Goal: Communication & Community: Answer question/provide support

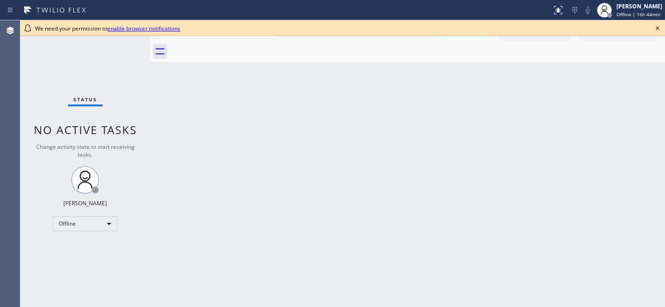
click at [658, 28] on icon at bounding box center [658, 28] width 4 height 4
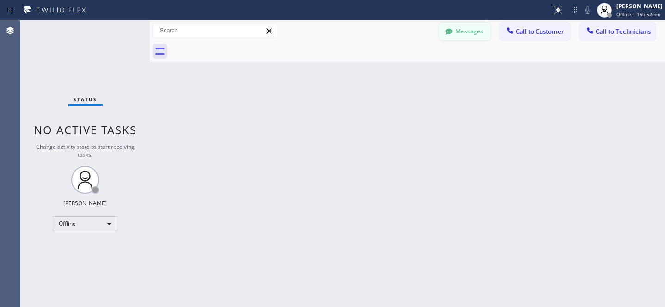
click at [463, 25] on button "Messages" at bounding box center [464, 32] width 51 height 18
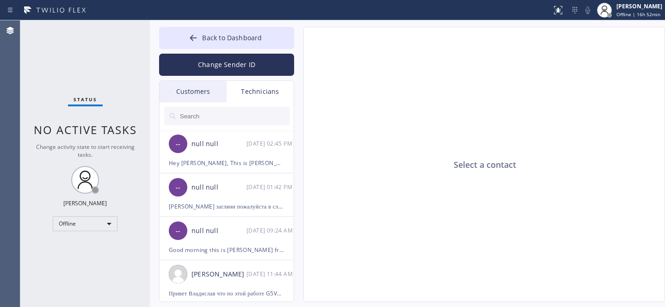
click at [188, 93] on div "Customers" at bounding box center [193, 91] width 67 height 21
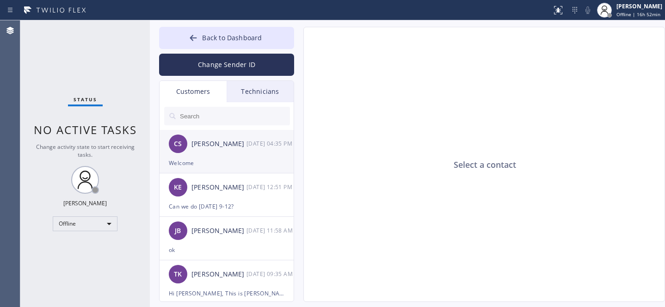
click at [228, 152] on div "CS Connie Sourapas 10/09 04:35 PM" at bounding box center [227, 144] width 135 height 28
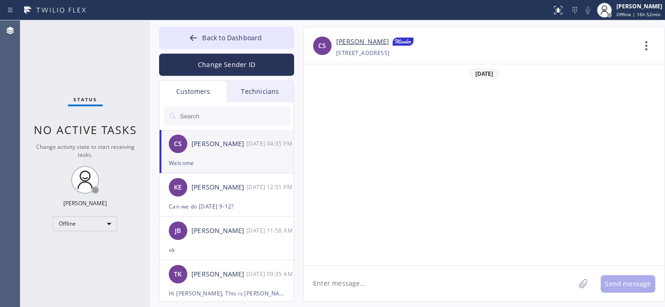
scroll to position [544, 0]
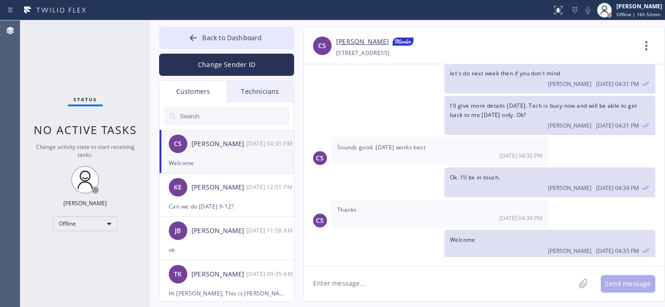
click at [365, 44] on link "[PERSON_NAME]" at bounding box center [362, 42] width 53 height 11
click at [186, 36] on button "Back to Dashboard" at bounding box center [226, 38] width 135 height 22
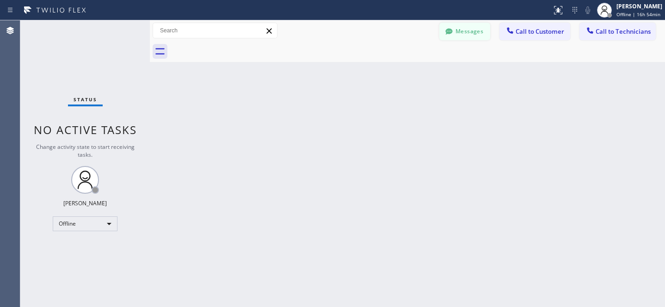
click at [461, 35] on button "Messages" at bounding box center [464, 32] width 51 height 18
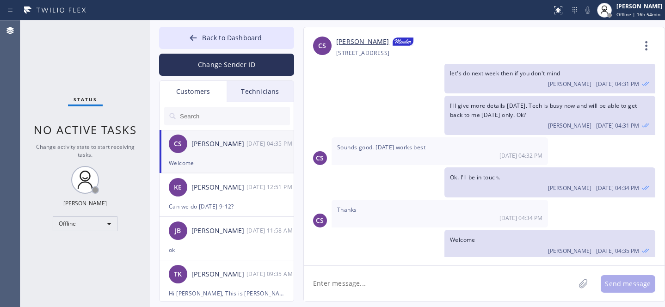
click at [207, 146] on div "[PERSON_NAME]" at bounding box center [218, 144] width 55 height 11
click at [363, 275] on textarea at bounding box center [439, 284] width 271 height 36
paste textarea "1-4"
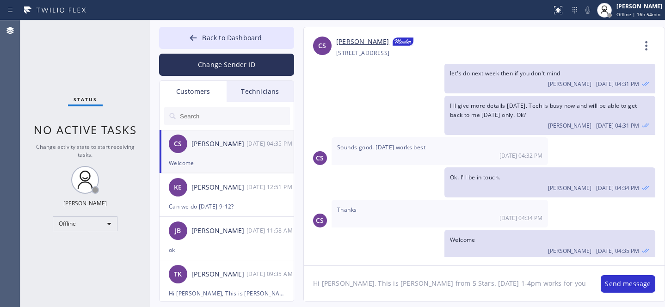
type textarea "Hi [PERSON_NAME], This is [PERSON_NAME] from 5 Stars. [DATE] 1-4pm works for yo…"
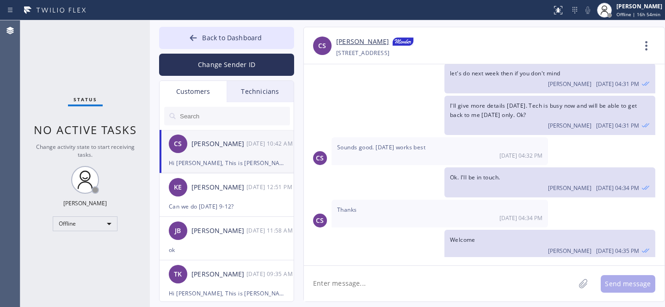
scroll to position [606, 0]
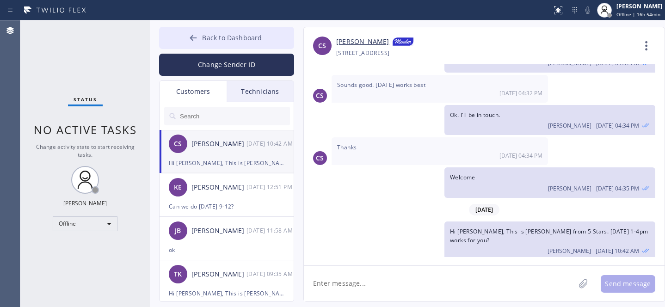
click at [198, 41] on icon at bounding box center [193, 37] width 9 height 9
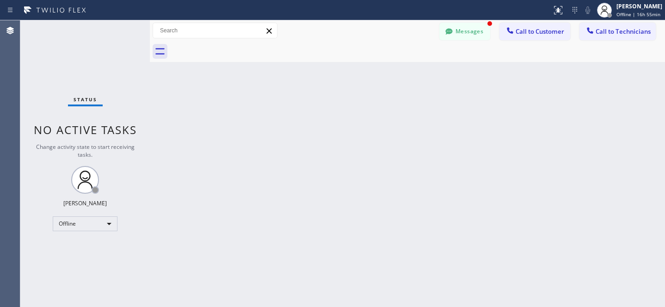
scroll to position [636, 0]
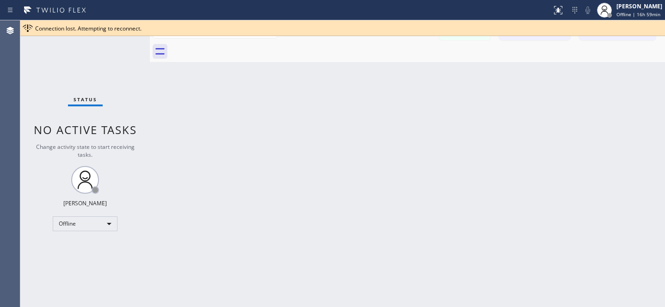
click at [319, 125] on div "Back to Dashboard Change Sender ID Customers Technicians CS Connie Sourapas 10/…" at bounding box center [407, 163] width 515 height 287
click at [661, 25] on icon at bounding box center [657, 28] width 11 height 11
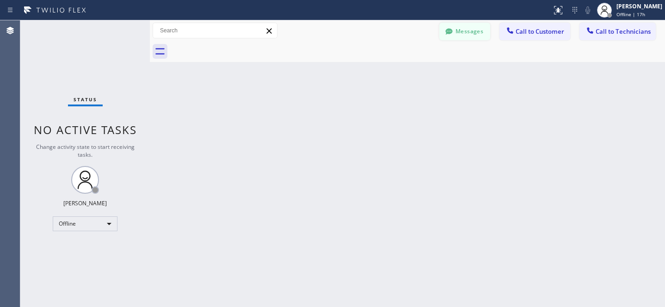
drag, startPoint x: 471, startPoint y: 27, endPoint x: 351, endPoint y: 60, distance: 124.1
click at [470, 27] on button "Messages" at bounding box center [464, 32] width 51 height 18
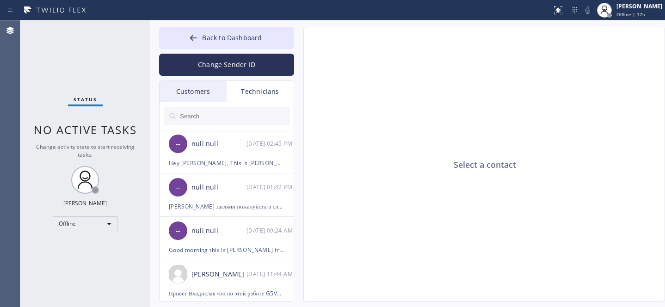
click at [198, 82] on div "Customers" at bounding box center [193, 91] width 67 height 21
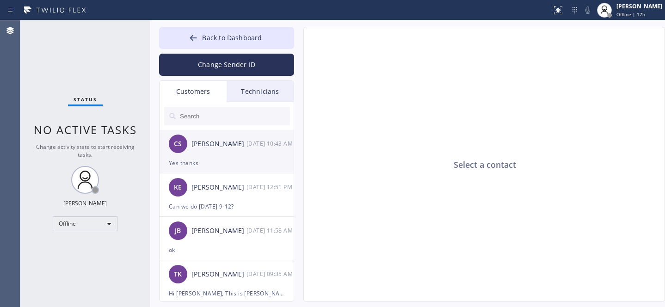
click at [239, 145] on div "[PERSON_NAME]" at bounding box center [218, 144] width 55 height 11
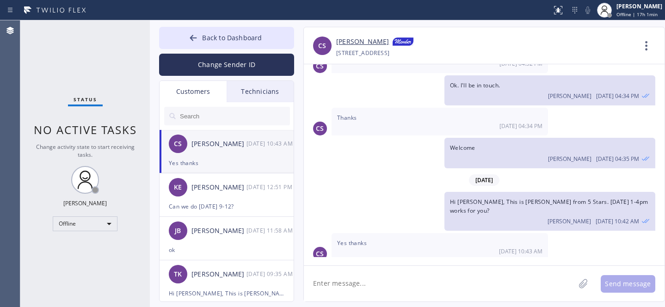
scroll to position [636, 0]
drag, startPoint x: 408, startPoint y: 275, endPoint x: 431, endPoint y: 267, distance: 24.3
click at [409, 275] on textarea at bounding box center [439, 284] width 271 height 36
paste textarea "[DATE] 1pm - 4pm"
click at [382, 283] on textarea "Booked: [DATE] 1pm - 4pm. Thank you" at bounding box center [448, 284] width 288 height 36
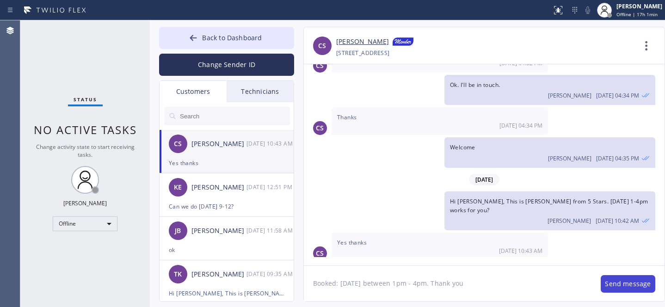
type textarea "Booked: [DATE] between 1pm - 4pm. Thank you"
click at [612, 286] on button "Send message" at bounding box center [628, 284] width 55 height 18
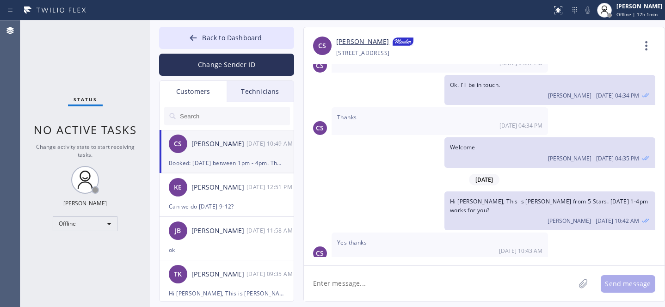
scroll to position [668, 0]
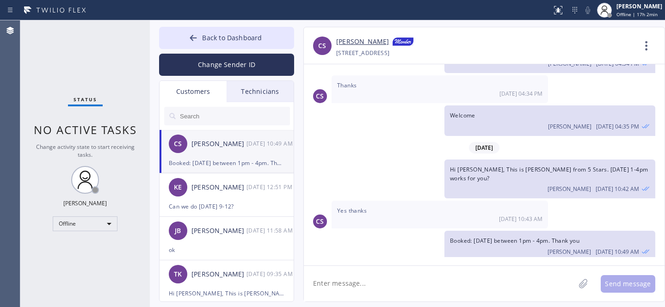
click at [188, 38] on div at bounding box center [193, 38] width 11 height 11
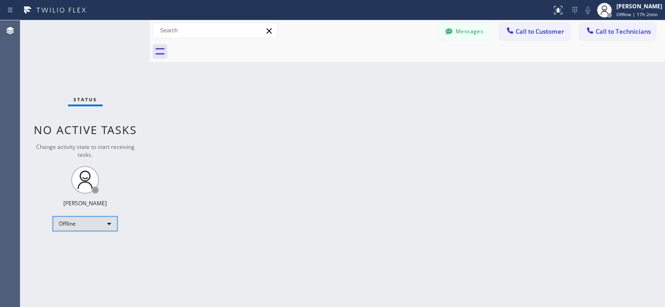
click at [91, 224] on div "Offline" at bounding box center [85, 223] width 65 height 15
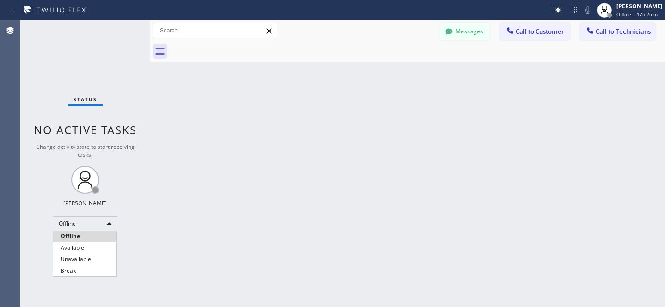
drag, startPoint x: 76, startPoint y: 250, endPoint x: 211, endPoint y: 194, distance: 146.6
click at [76, 250] on li "Available" at bounding box center [84, 247] width 63 height 11
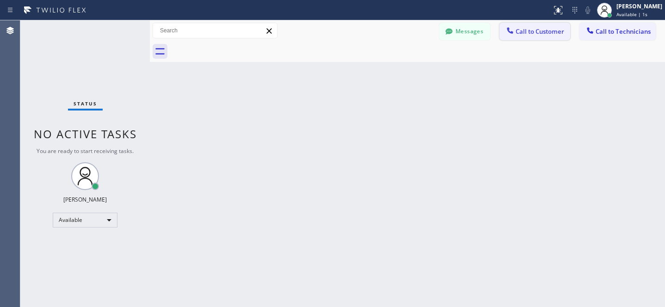
click at [536, 36] on button "Call to Customer" at bounding box center [534, 32] width 71 height 18
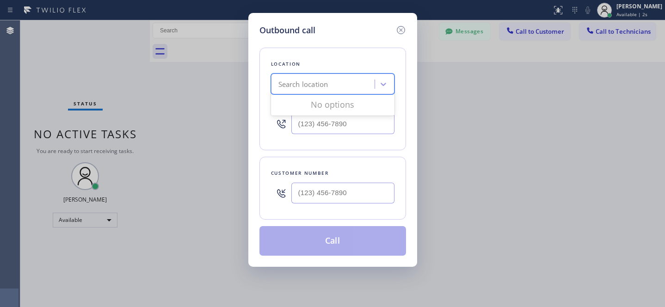
click at [340, 89] on div "Search location" at bounding box center [324, 84] width 101 height 16
paste input "Same Day Subzero Repair [GEOGRAPHIC_DATA]"
type input "Same Day Subzero Repair [GEOGRAPHIC_DATA]"
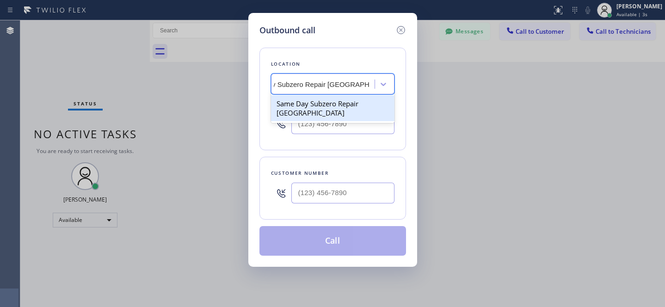
click at [321, 106] on div "Same Day Subzero Repair [GEOGRAPHIC_DATA]" at bounding box center [332, 108] width 123 height 26
type input "[PHONE_NUMBER]"
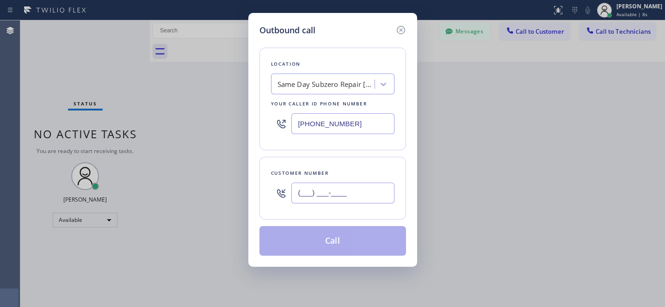
click at [354, 190] on input "(___) ___-____" at bounding box center [342, 193] width 103 height 21
paste input "760) 898-2269"
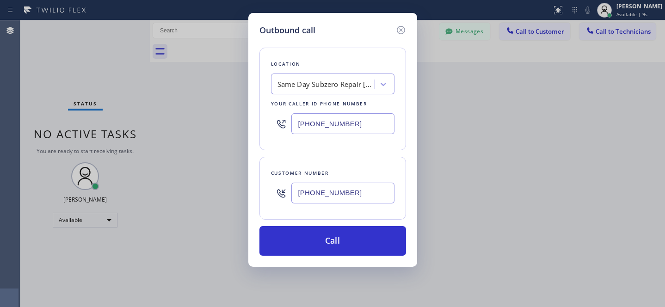
type input "[PHONE_NUMBER]"
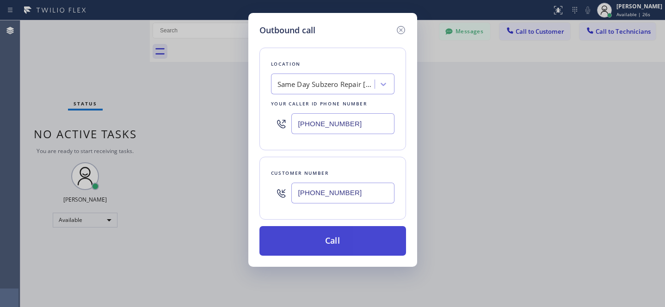
click at [356, 246] on button "Call" at bounding box center [332, 241] width 147 height 30
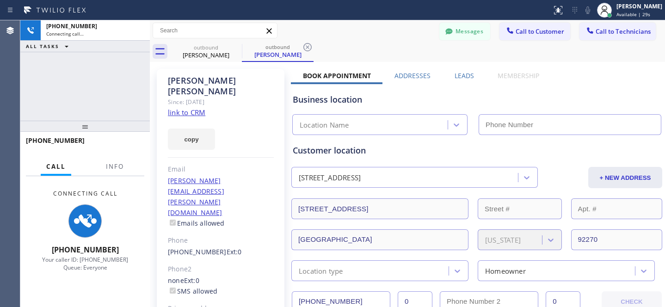
scroll to position [159, 0]
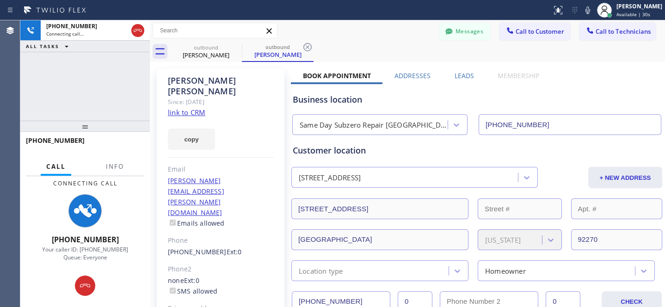
type input "[PHONE_NUMBER]"
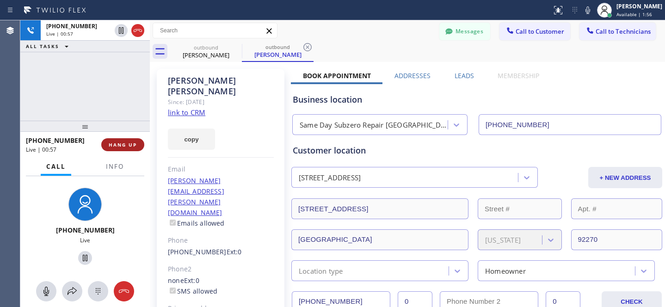
click at [123, 146] on span "HANG UP" at bounding box center [123, 144] width 28 height 6
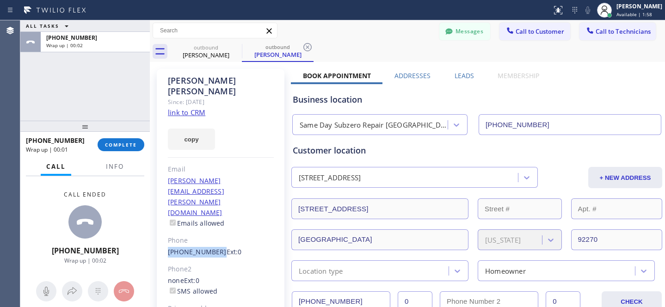
drag, startPoint x: 166, startPoint y: 209, endPoint x: 215, endPoint y: 208, distance: 49.0
click at [215, 209] on div "[PERSON_NAME] Since: [DATE] link to CRM copy Email [PERSON_NAME][EMAIL_ADDRESS]…" at bounding box center [221, 222] width 128 height 307
copy div "[PHONE_NUMBER]"
click at [307, 50] on icon at bounding box center [307, 47] width 8 height 8
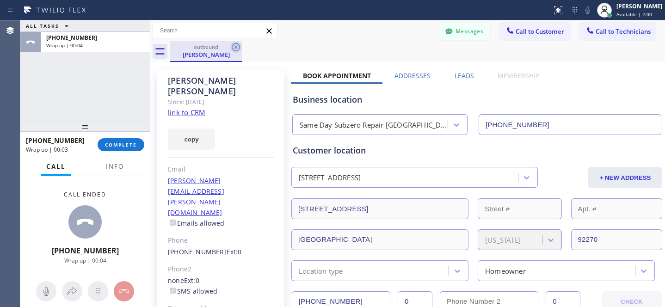
click at [237, 47] on icon at bounding box center [235, 47] width 11 height 11
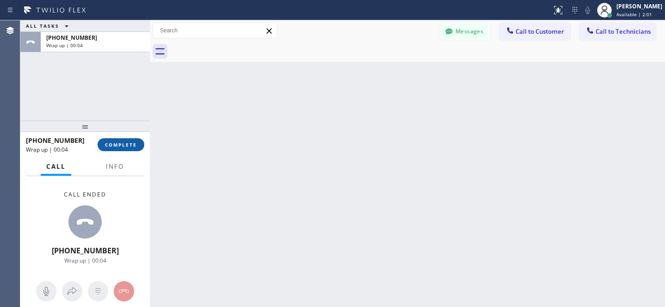
click at [117, 149] on button "COMPLETE" at bounding box center [121, 144] width 47 height 13
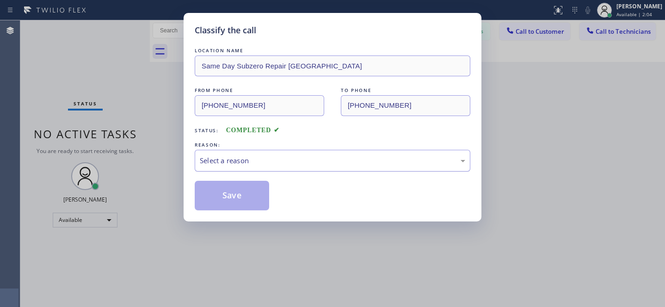
click at [274, 160] on div "Select a reason" at bounding box center [332, 160] width 265 height 11
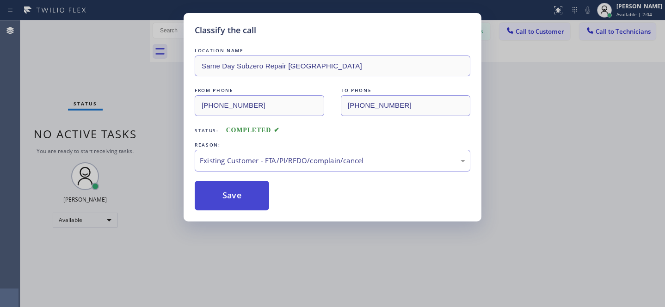
click at [259, 198] on button "Save" at bounding box center [232, 196] width 74 height 30
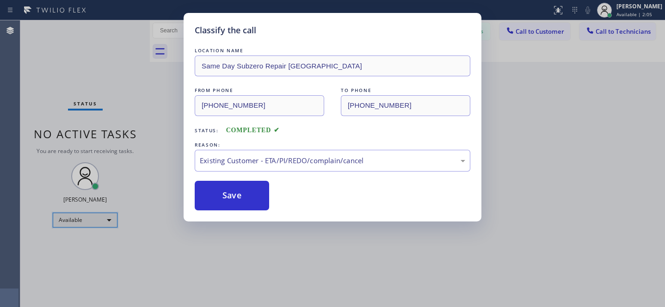
click at [63, 223] on div "Available" at bounding box center [85, 220] width 65 height 15
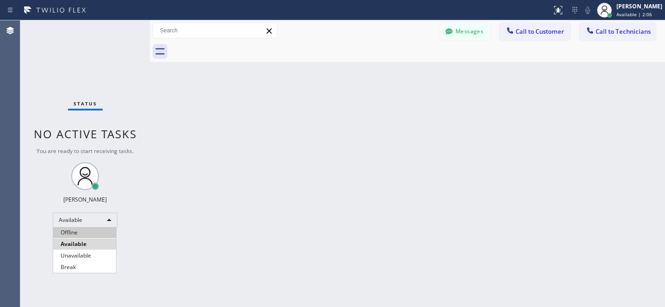
click at [77, 228] on li "Offline" at bounding box center [84, 232] width 63 height 11
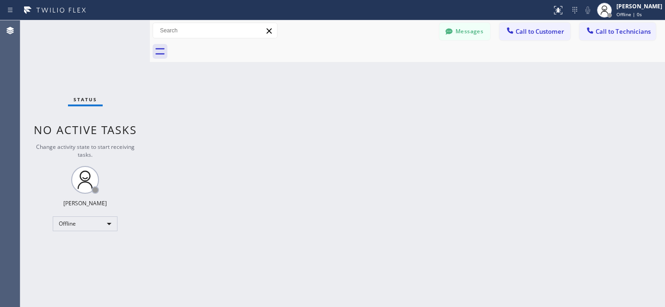
drag, startPoint x: 470, startPoint y: 31, endPoint x: 239, endPoint y: 89, distance: 238.4
click at [470, 31] on button "Messages" at bounding box center [464, 32] width 51 height 18
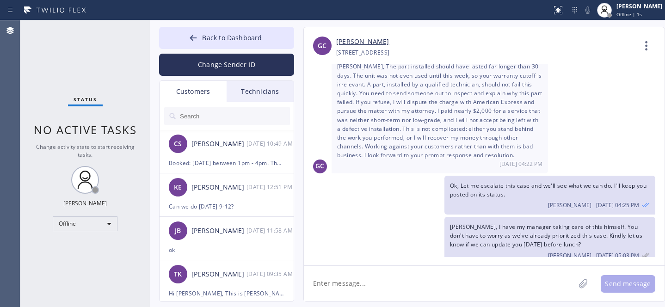
click at [230, 114] on input "text" at bounding box center [234, 116] width 111 height 18
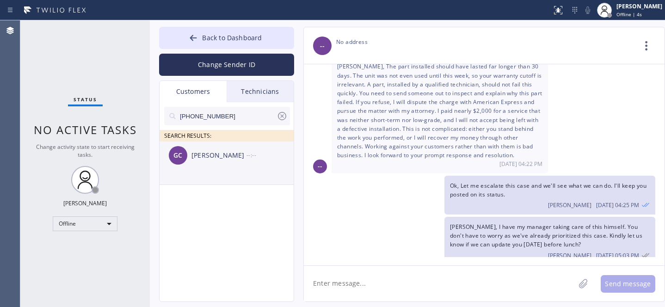
click at [221, 168] on div "GC [PERSON_NAME] --:--" at bounding box center [227, 155] width 135 height 28
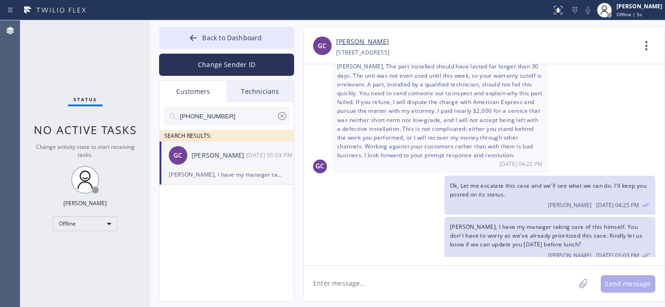
click at [389, 278] on textarea at bounding box center [439, 284] width 271 height 36
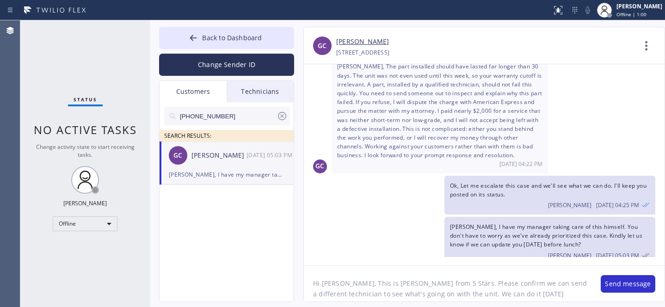
type textarea "Hi [PERSON_NAME], This is [PERSON_NAME] from 5 Stars. Please confirm we can sen…"
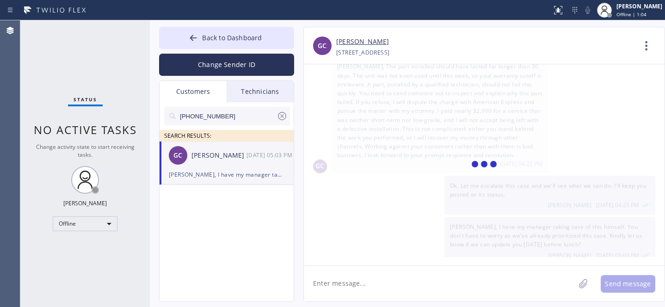
scroll to position [230, 0]
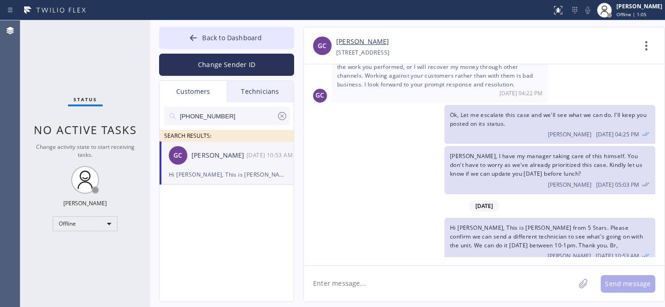
click at [281, 117] on icon at bounding box center [282, 116] width 8 height 8
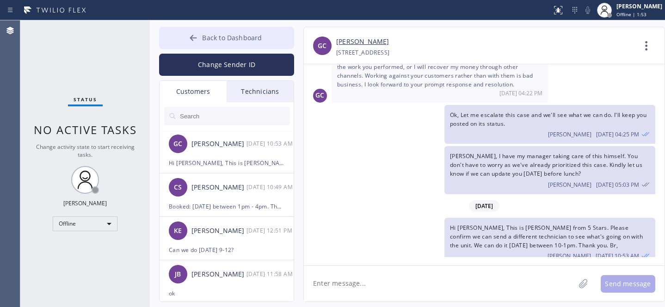
click at [207, 40] on span "Back to Dashboard" at bounding box center [232, 37] width 60 height 9
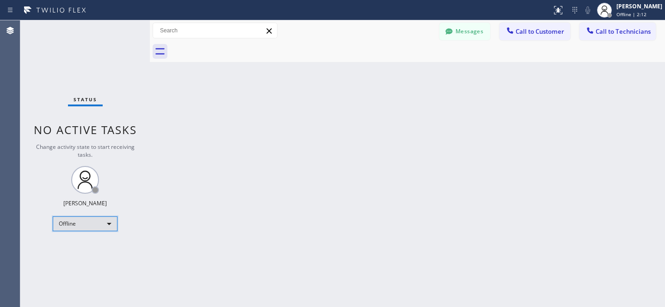
click at [81, 222] on div "Offline" at bounding box center [85, 223] width 65 height 15
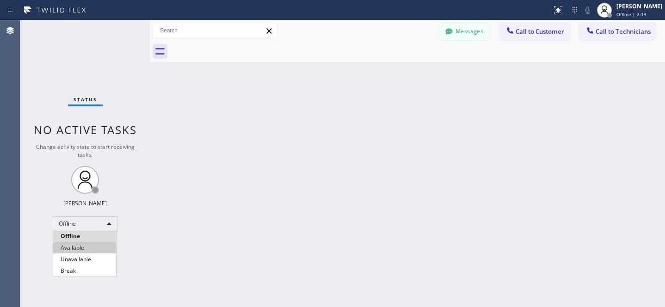
click at [80, 243] on li "Available" at bounding box center [84, 247] width 63 height 11
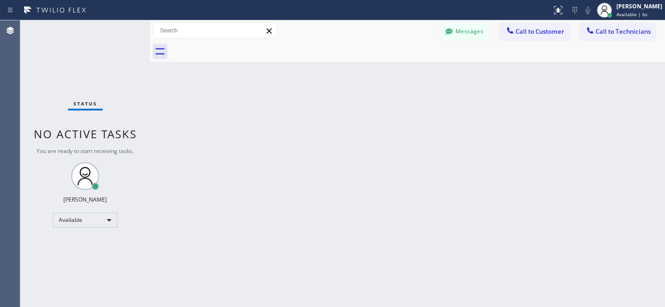
click at [530, 29] on span "Call to Customer" at bounding box center [540, 31] width 49 height 8
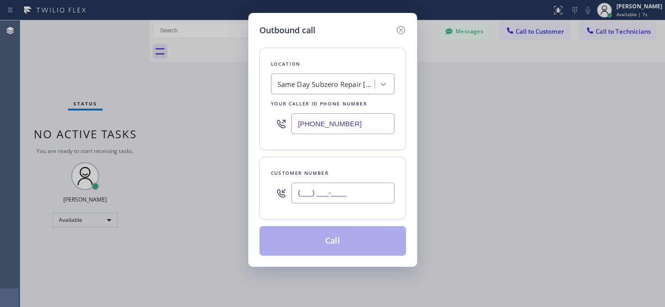
drag, startPoint x: 354, startPoint y: 199, endPoint x: 421, endPoint y: 160, distance: 77.1
click at [355, 198] on input "(___) ___-____" at bounding box center [342, 193] width 103 height 21
paste input "718) 813-4571"
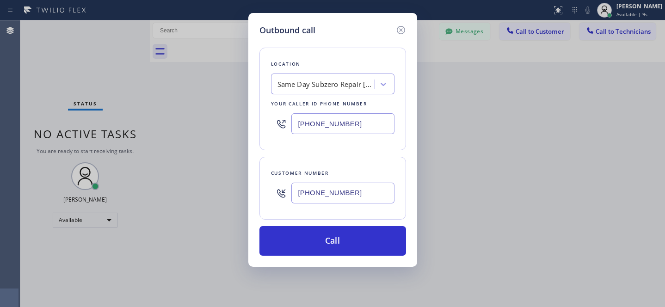
type input "[PHONE_NUMBER]"
click at [324, 79] on div "Same Day Subzero Repair [GEOGRAPHIC_DATA]" at bounding box center [324, 84] width 101 height 16
paste input "[US_STATE] Appliance Repair Yonkers"
type input "[US_STATE] Appliance Repair Yonkers"
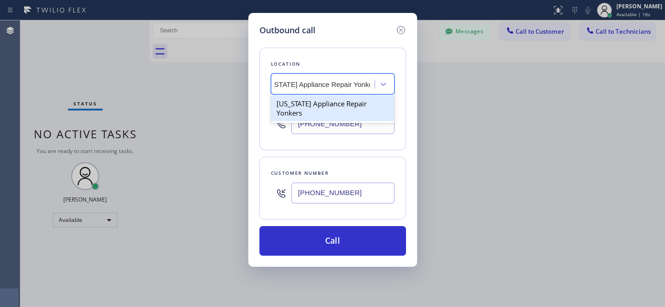
click at [301, 108] on div "[US_STATE] Appliance Repair Yonkers" at bounding box center [332, 108] width 123 height 26
type input "[PHONE_NUMBER]"
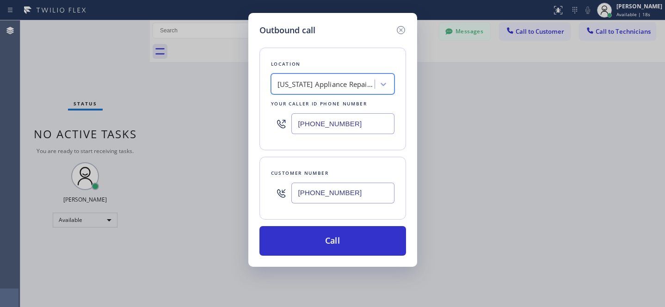
scroll to position [0, 1]
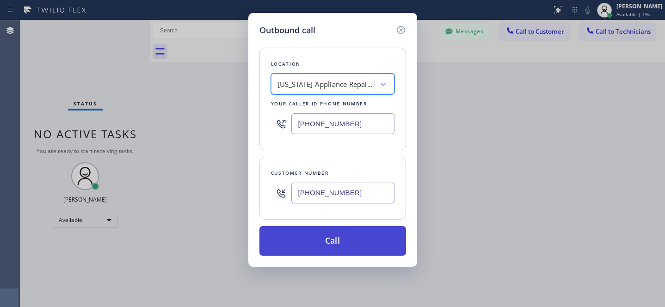
click at [363, 241] on button "Call" at bounding box center [332, 241] width 147 height 30
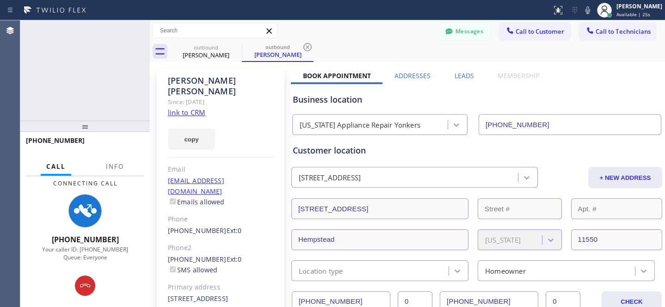
type input "[PHONE_NUMBER]"
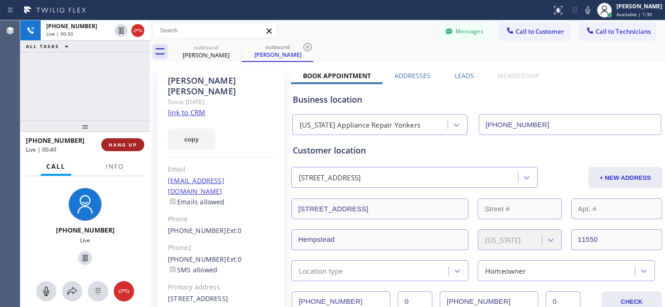
click at [129, 143] on span "HANG UP" at bounding box center [123, 144] width 28 height 6
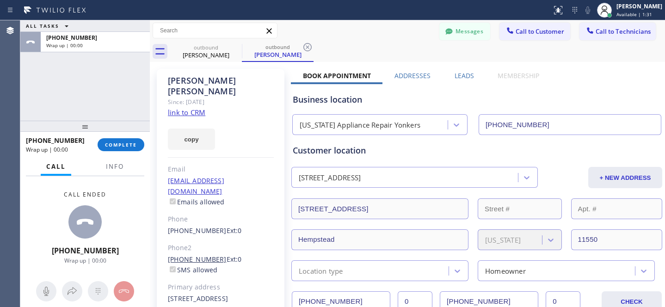
click at [197, 255] on link "[PHONE_NUMBER]" at bounding box center [197, 259] width 59 height 9
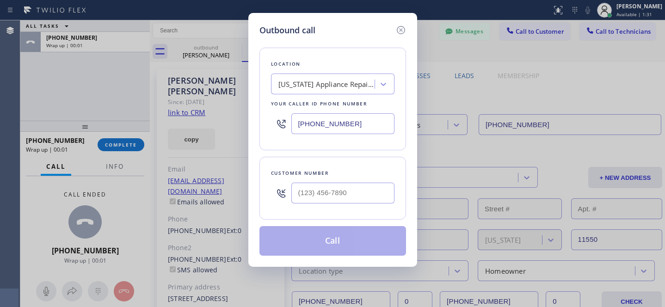
type input "[PHONE_NUMBER]"
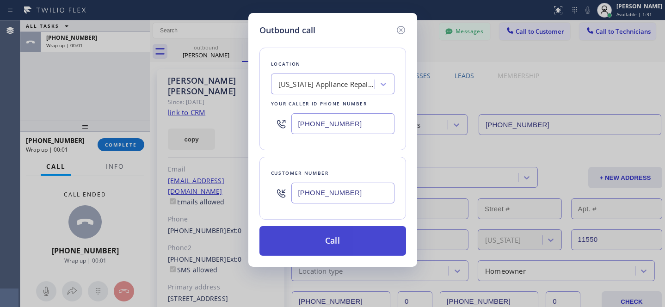
click at [339, 251] on button "Call" at bounding box center [332, 241] width 147 height 30
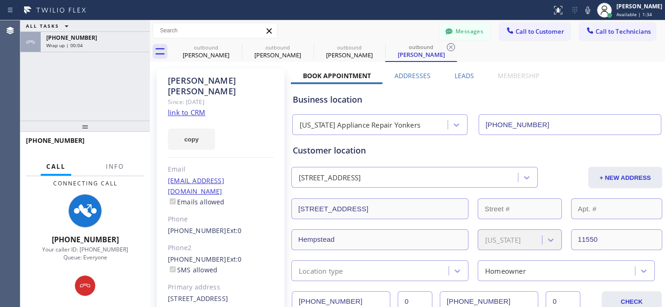
type input "[PHONE_NUMBER]"
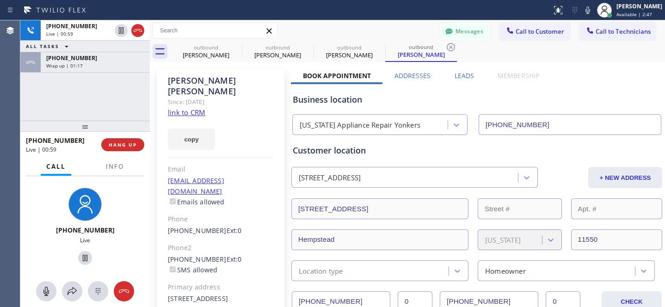
drag, startPoint x: 129, startPoint y: 142, endPoint x: 188, endPoint y: 154, distance: 60.4
click at [128, 142] on span "HANG UP" at bounding box center [123, 144] width 28 height 6
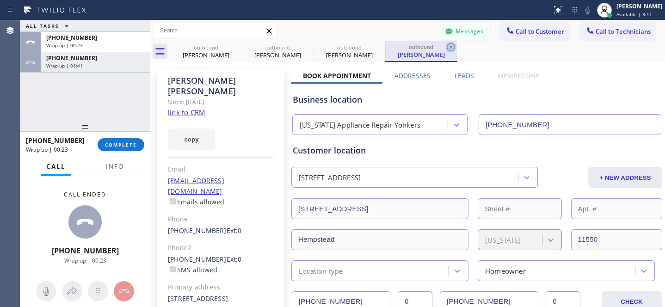
click at [451, 48] on icon at bounding box center [451, 47] width 8 height 8
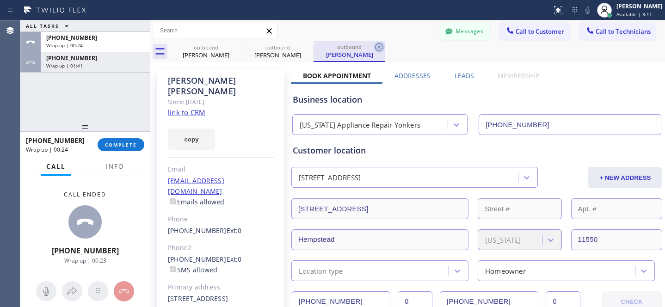
click at [380, 48] on icon at bounding box center [379, 47] width 8 height 8
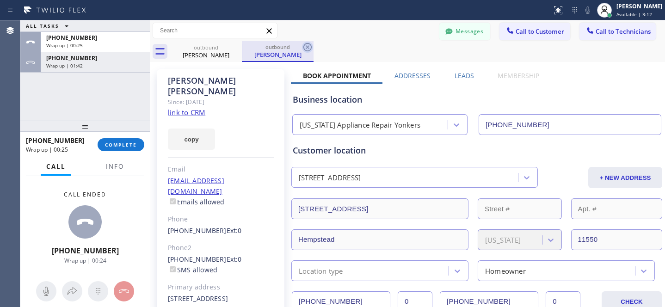
click at [309, 47] on icon at bounding box center [307, 47] width 11 height 11
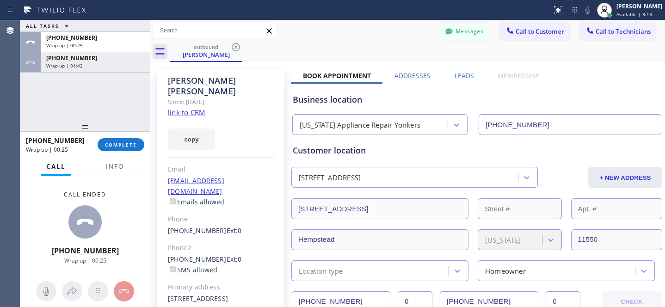
click at [237, 47] on icon at bounding box center [235, 47] width 11 height 11
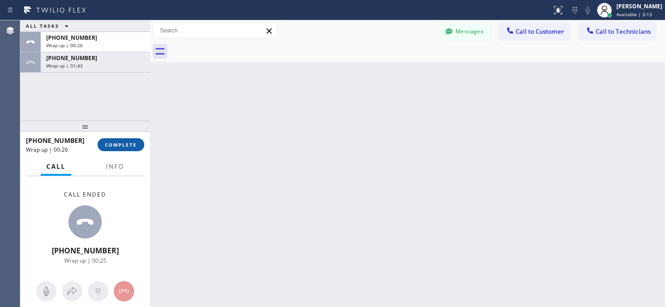
click at [128, 148] on button "COMPLETE" at bounding box center [121, 144] width 47 height 13
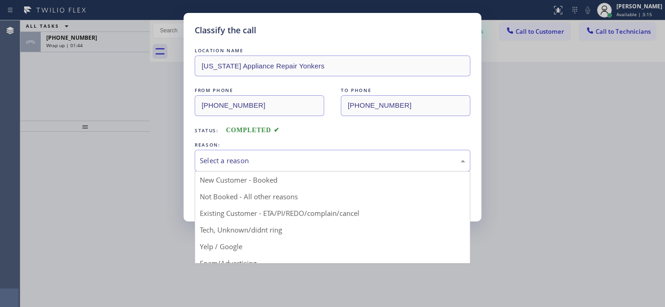
click at [241, 167] on div "Select a reason" at bounding box center [333, 161] width 276 height 22
drag, startPoint x: 275, startPoint y: 215, endPoint x: 256, endPoint y: 207, distance: 19.9
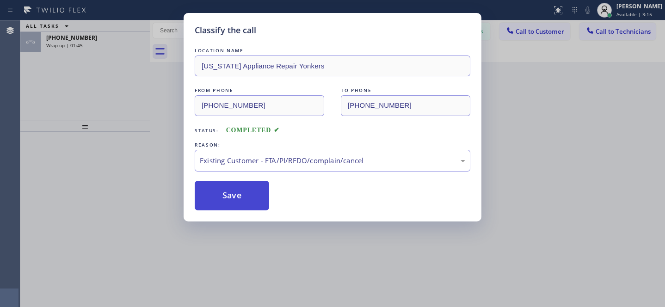
click at [252, 205] on button "Save" at bounding box center [232, 196] width 74 height 30
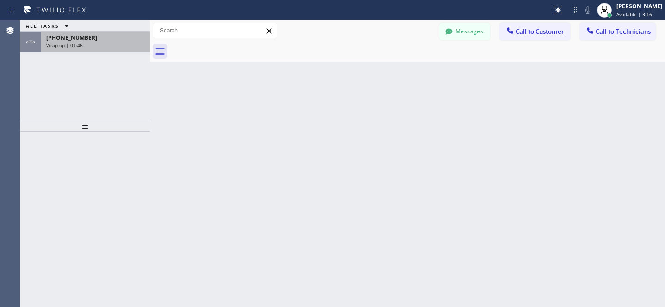
click at [98, 45] on div "Wrap up | 01:46" at bounding box center [95, 45] width 98 height 6
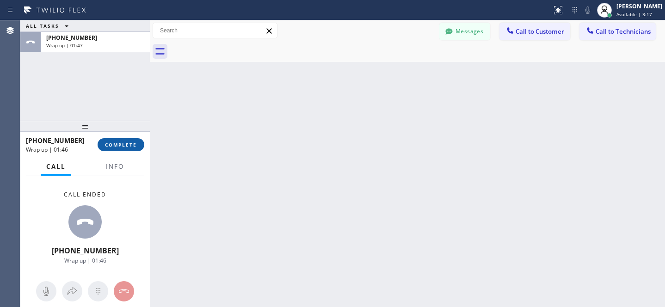
click at [117, 148] on button "COMPLETE" at bounding box center [121, 144] width 47 height 13
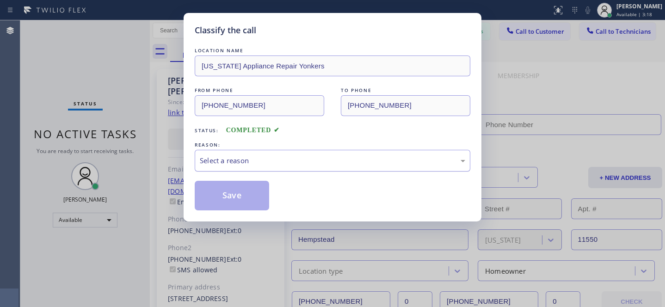
type input "[PHONE_NUMBER]"
click at [268, 175] on div "LOCATION NAME [US_STATE] Appliance Repair Yonkers FROM PHONE [PHONE_NUMBER] TO …" at bounding box center [333, 128] width 276 height 165
click at [265, 160] on div "Select a reason" at bounding box center [332, 160] width 265 height 11
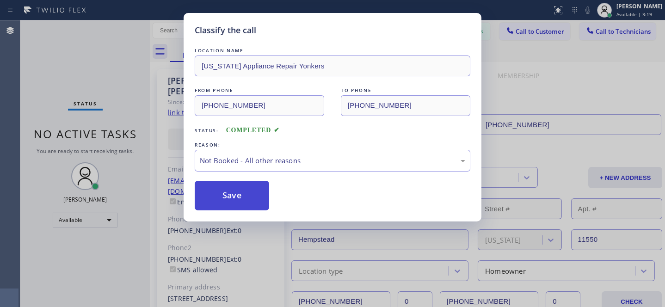
click at [252, 204] on button "Save" at bounding box center [232, 196] width 74 height 30
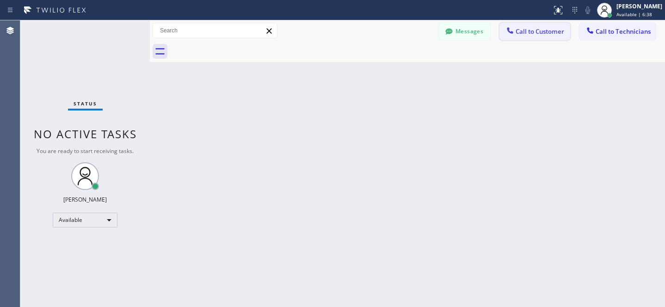
click at [535, 30] on span "Call to Customer" at bounding box center [540, 31] width 49 height 8
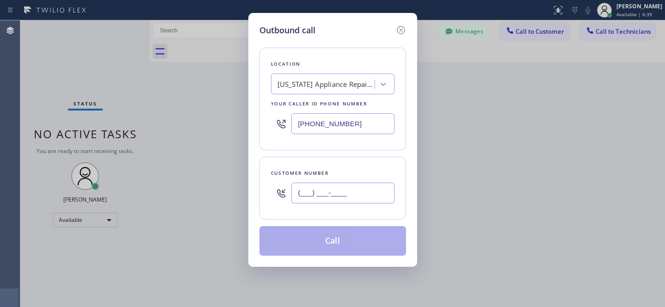
drag, startPoint x: 375, startPoint y: 186, endPoint x: 403, endPoint y: 158, distance: 40.2
click at [375, 187] on input "(___) ___-____" at bounding box center [342, 193] width 103 height 21
paste input "619) 368-6404"
type input "[PHONE_NUMBER]"
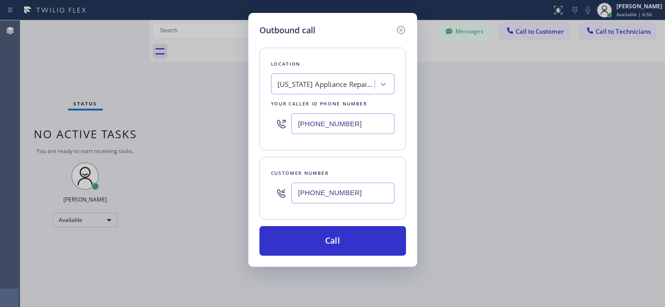
click at [327, 80] on div "[US_STATE] Appliance Repair Yonkers" at bounding box center [325, 84] width 97 height 11
paste input "Subzero Repair Professionals"
type input "Subzero Repair Professionals"
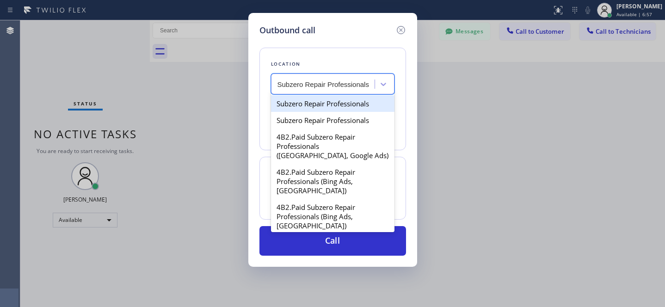
click at [312, 108] on div "Subzero Repair Professionals" at bounding box center [332, 103] width 123 height 17
type input "[PHONE_NUMBER]"
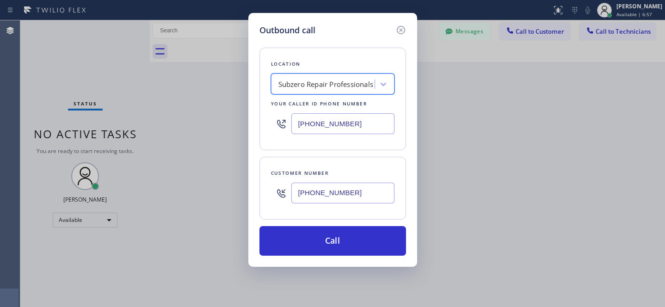
scroll to position [0, 0]
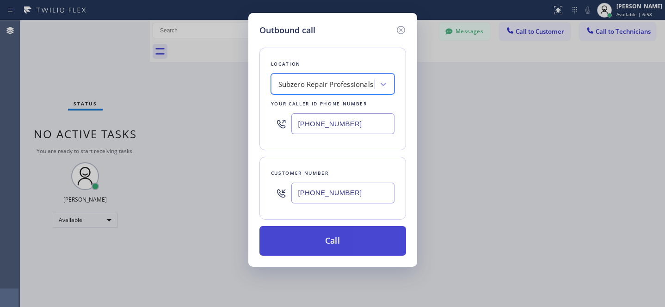
click at [366, 234] on button "Call" at bounding box center [332, 241] width 147 height 30
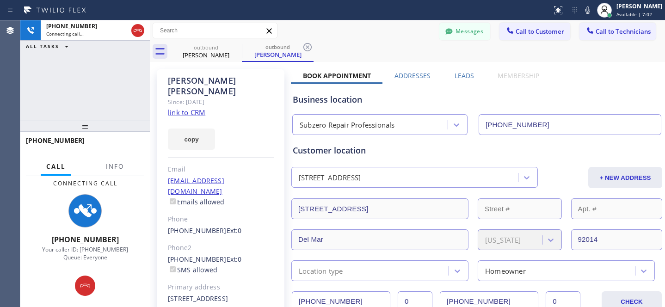
type input "[PHONE_NUMBER]"
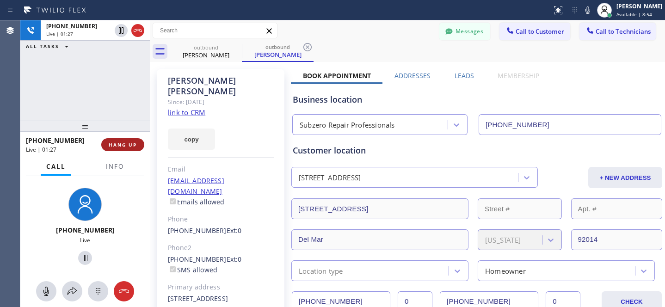
click at [130, 146] on span "HANG UP" at bounding box center [123, 144] width 28 height 6
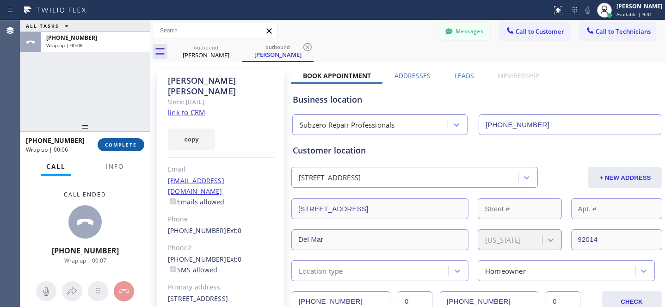
click at [135, 140] on button "COMPLETE" at bounding box center [121, 144] width 47 height 13
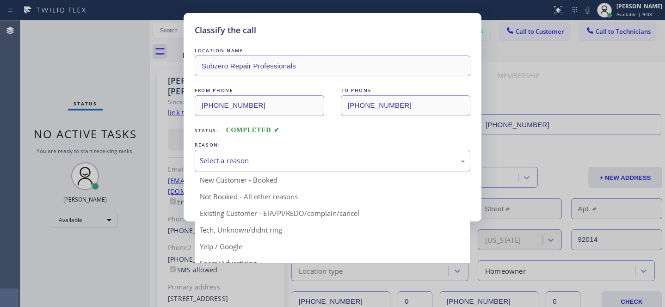
click at [322, 166] on div "Select a reason" at bounding box center [332, 160] width 265 height 11
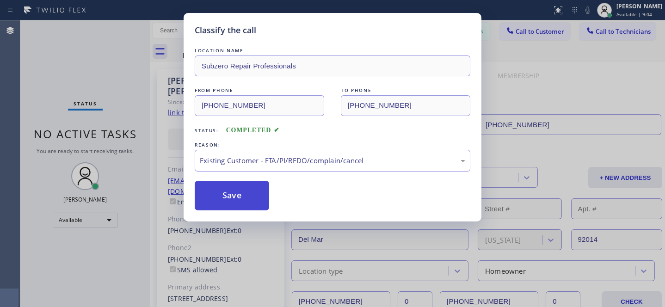
drag, startPoint x: 268, startPoint y: 213, endPoint x: 263, endPoint y: 209, distance: 6.3
click at [245, 203] on button "Save" at bounding box center [232, 196] width 74 height 30
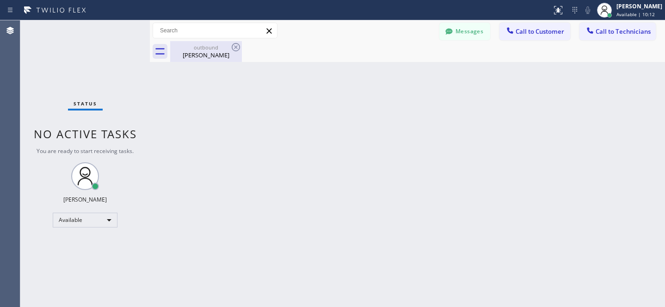
click at [200, 48] on div "outbound" at bounding box center [206, 47] width 70 height 7
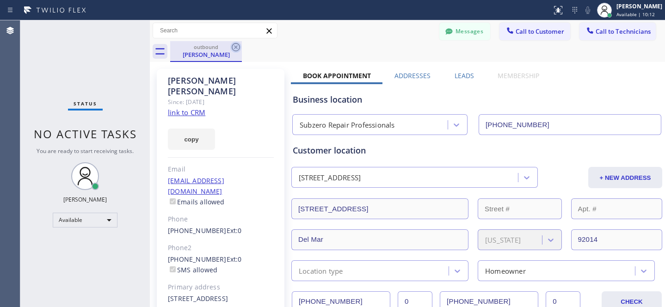
click at [237, 47] on icon at bounding box center [235, 47] width 11 height 11
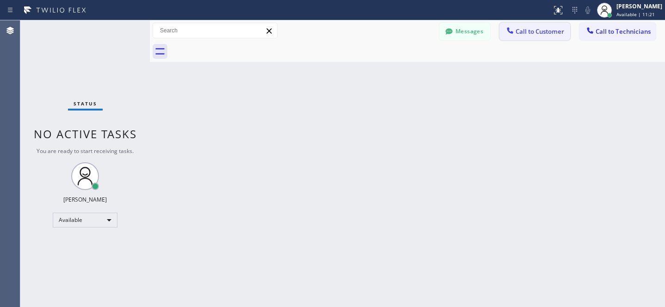
click at [534, 31] on span "Call to Customer" at bounding box center [540, 31] width 49 height 8
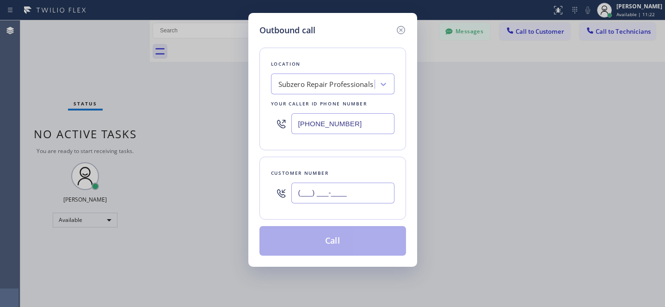
drag, startPoint x: 343, startPoint y: 184, endPoint x: 383, endPoint y: 174, distance: 41.9
click at [343, 184] on input "(___) ___-____" at bounding box center [342, 193] width 103 height 21
paste input "760) 807-1817"
type input "[PHONE_NUMBER]"
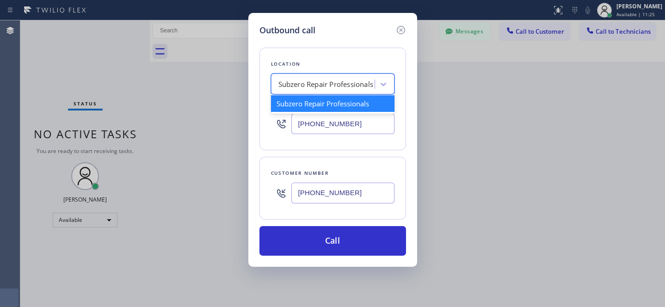
click at [311, 79] on div "Subzero Repair Professionals" at bounding box center [325, 84] width 95 height 11
paste input "Viking Repair Service"
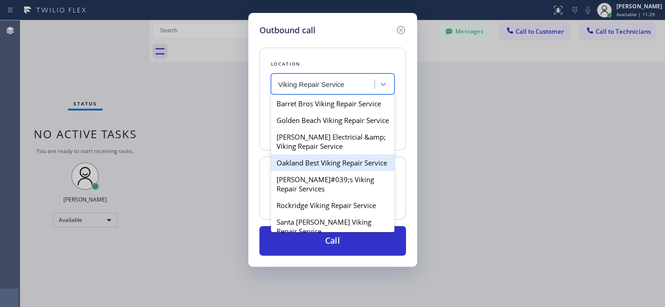
type input "Viking Repair Service"
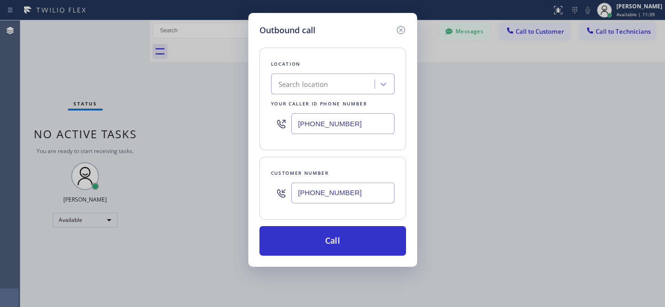
click at [363, 128] on input "[PHONE_NUMBER]" at bounding box center [342, 123] width 103 height 21
paste input "text"
paste input "55) 731-4952"
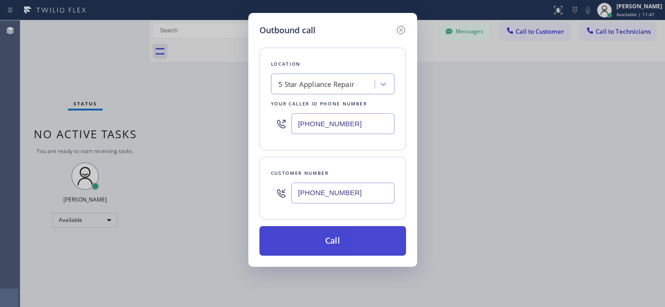
type input "[PHONE_NUMBER]"
click at [378, 242] on button "Call" at bounding box center [332, 241] width 147 height 30
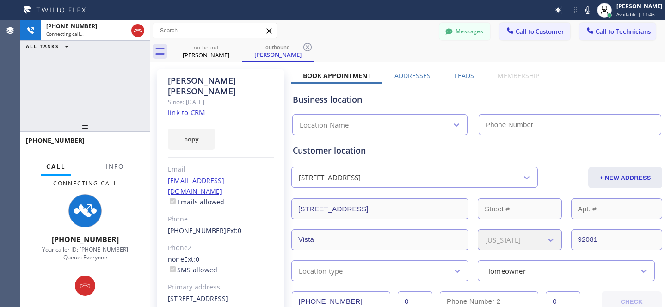
type input "[PHONE_NUMBER]"
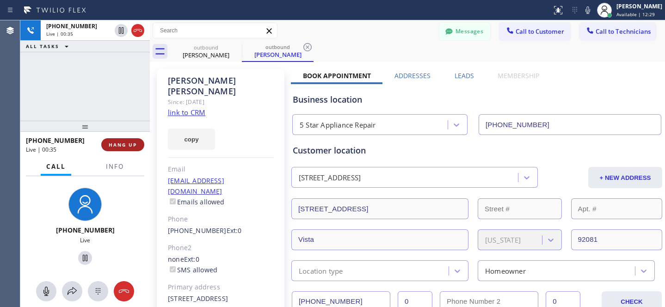
click at [128, 146] on span "HANG UP" at bounding box center [123, 144] width 28 height 6
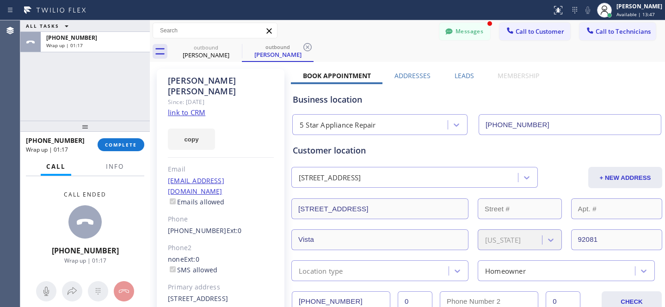
click at [307, 48] on icon at bounding box center [307, 47] width 11 height 11
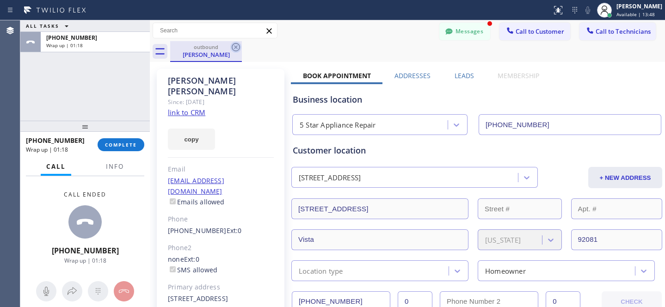
click at [235, 48] on icon at bounding box center [236, 47] width 8 height 8
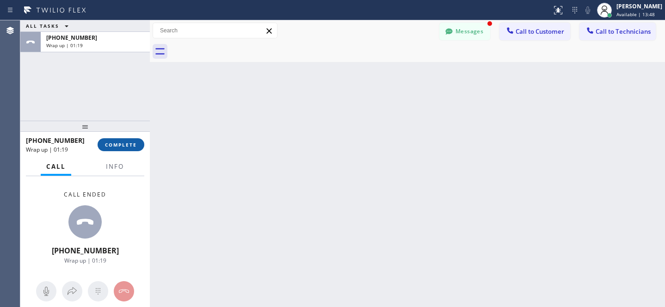
click at [135, 142] on span "COMPLETE" at bounding box center [121, 144] width 32 height 6
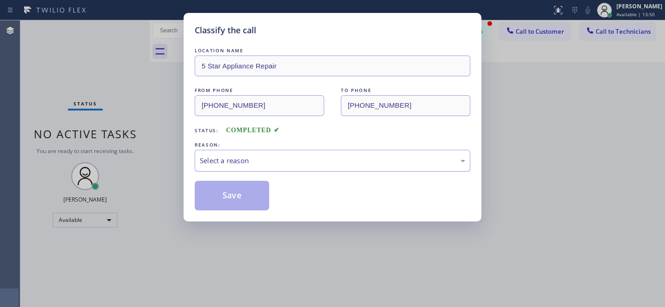
click at [303, 167] on div "Select a reason" at bounding box center [333, 161] width 276 height 22
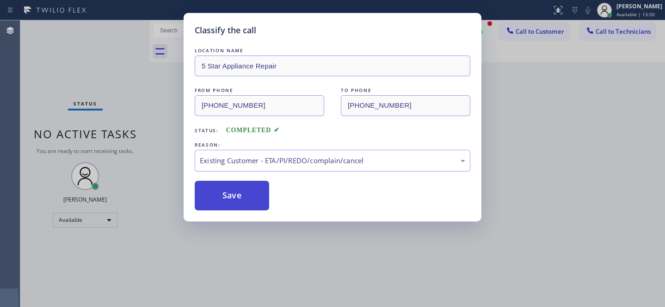
click at [257, 210] on button "Save" at bounding box center [232, 196] width 74 height 30
click at [259, 198] on button "Save" at bounding box center [232, 196] width 74 height 30
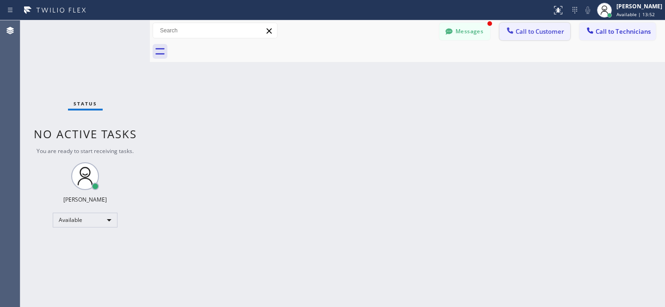
click at [546, 32] on span "Call to Customer" at bounding box center [540, 31] width 49 height 8
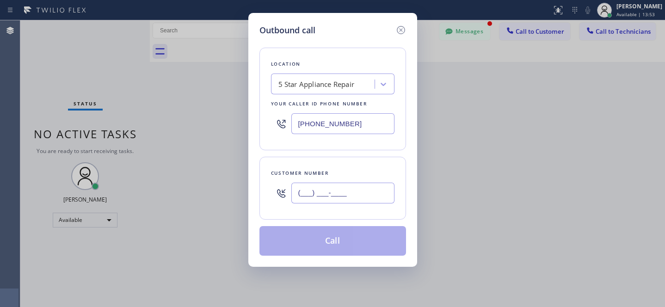
drag, startPoint x: 351, startPoint y: 196, endPoint x: 365, endPoint y: 195, distance: 13.5
click at [351, 195] on input "(___) ___-____" at bounding box center [342, 193] width 103 height 21
paste input "760) 415-8821"
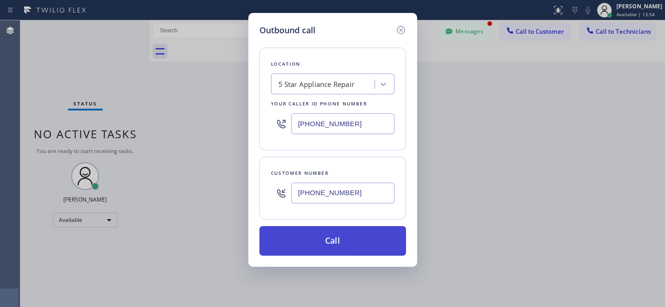
type input "[PHONE_NUMBER]"
click at [380, 243] on button "Call" at bounding box center [332, 241] width 147 height 30
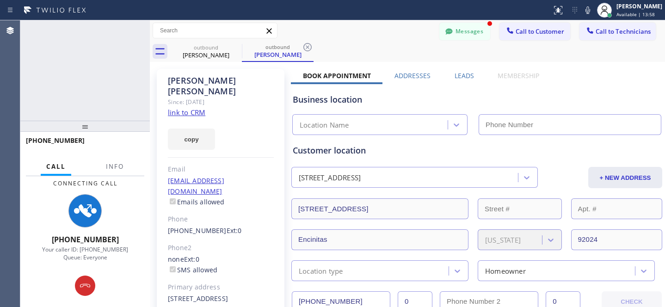
type input "[PHONE_NUMBER]"
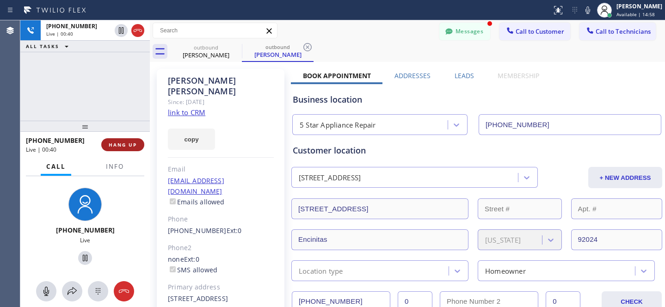
click at [121, 146] on span "HANG UP" at bounding box center [123, 144] width 28 height 6
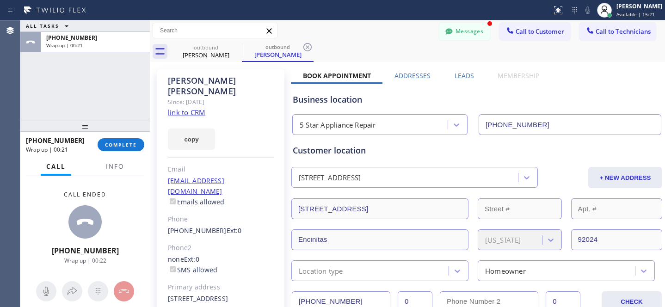
click at [307, 40] on div "Messages Call to Customer Call to Technicians Outbound call Location 5 Star App…" at bounding box center [407, 30] width 515 height 21
click at [306, 46] on icon at bounding box center [307, 47] width 8 height 8
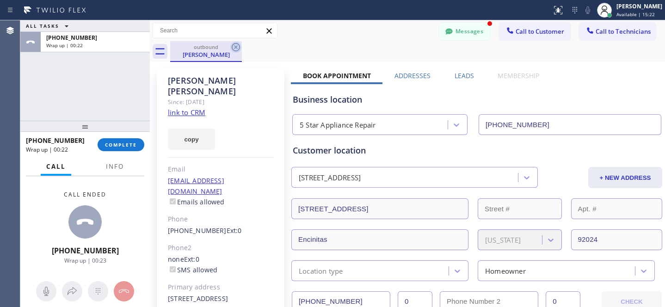
click at [236, 48] on icon at bounding box center [236, 47] width 8 height 8
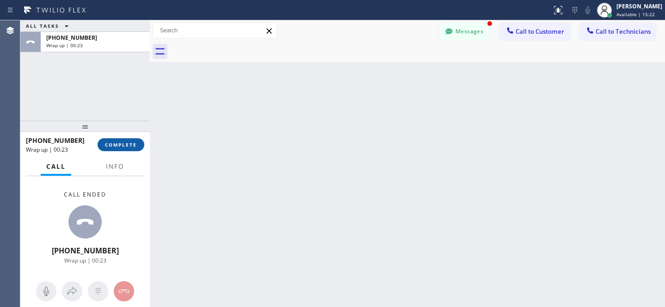
click at [138, 146] on button "COMPLETE" at bounding box center [121, 144] width 47 height 13
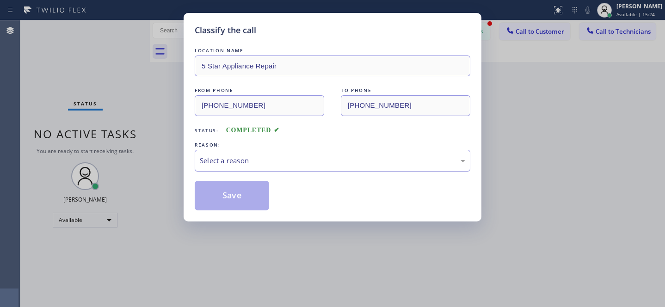
click at [247, 164] on div "Select a reason" at bounding box center [332, 160] width 265 height 11
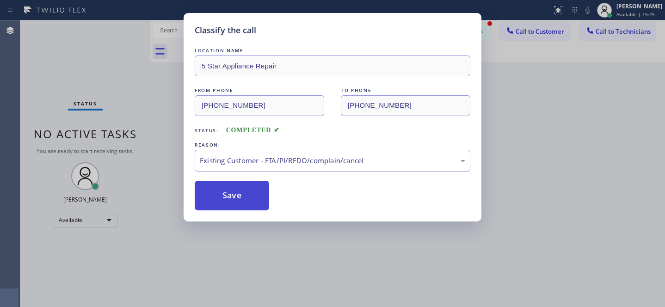
click at [235, 198] on button "Save" at bounding box center [232, 196] width 74 height 30
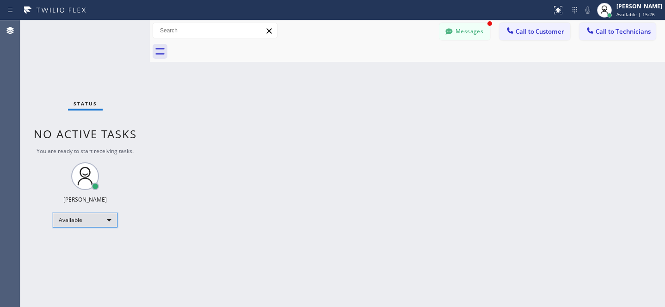
click at [83, 216] on div "Available" at bounding box center [85, 220] width 65 height 15
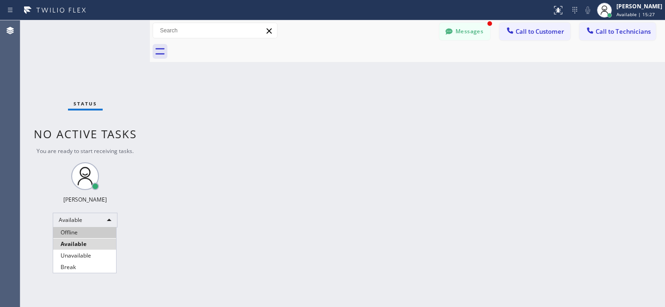
click at [75, 232] on li "Offline" at bounding box center [84, 232] width 63 height 11
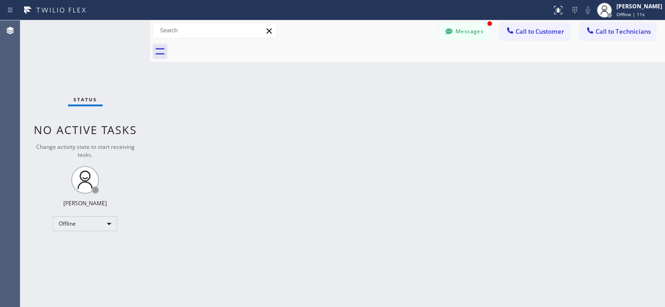
drag, startPoint x: 453, startPoint y: 28, endPoint x: 216, endPoint y: 201, distance: 293.6
click at [454, 29] on icon at bounding box center [448, 31] width 9 height 9
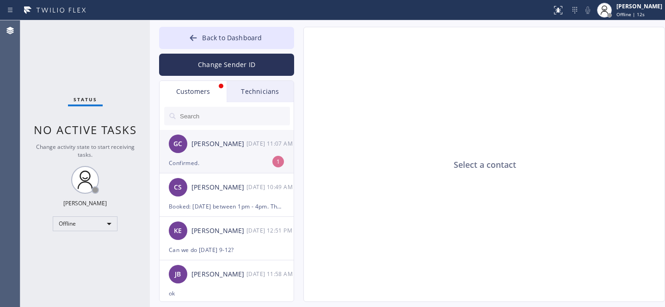
click at [214, 158] on div "Confirmed." at bounding box center [227, 163] width 116 height 11
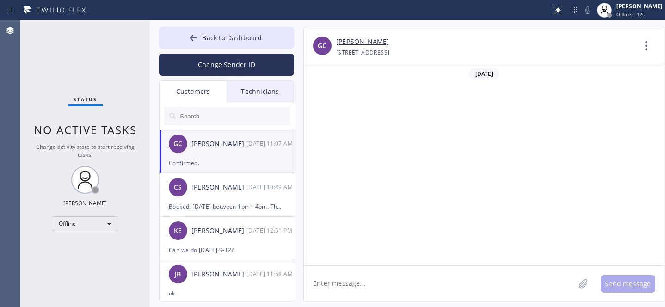
scroll to position [260, 0]
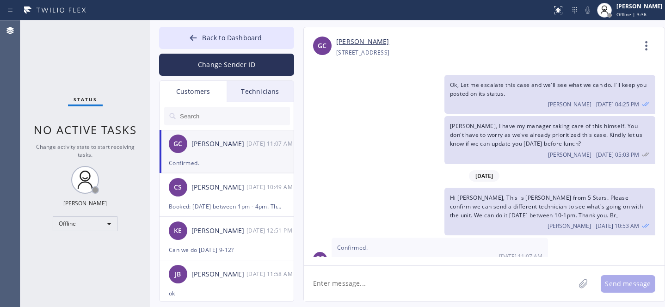
click at [384, 286] on textarea at bounding box center [439, 284] width 271 height 36
type textarea "[PERSON_NAME]"
paste textarea "[DATE] 10am - 1pm"
click at [381, 283] on textarea "Booked: [DATE] 10am - 1pm" at bounding box center [448, 284] width 288 height 36
click at [478, 289] on textarea "Booked: [DATE] between 10am - 1pm" at bounding box center [448, 284] width 288 height 36
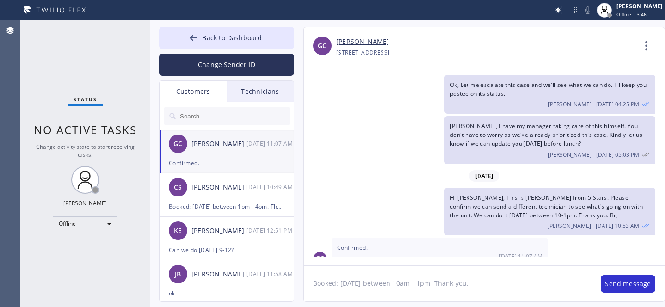
type textarea "Booked: [DATE] between 10am - 1pm. Thank you."
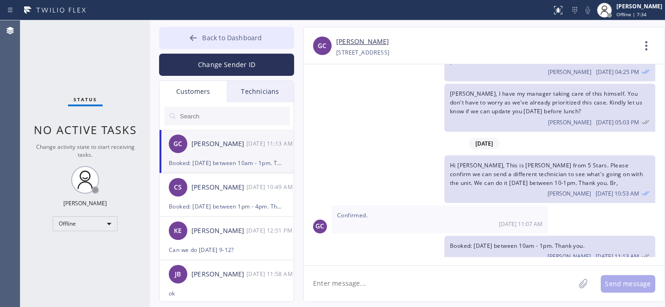
click at [207, 37] on span "Back to Dashboard" at bounding box center [232, 37] width 60 height 9
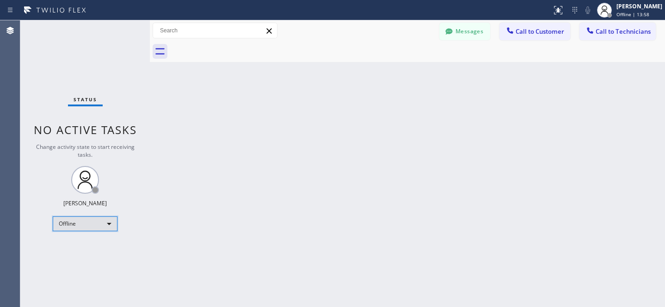
click at [77, 222] on div "Offline" at bounding box center [85, 223] width 65 height 15
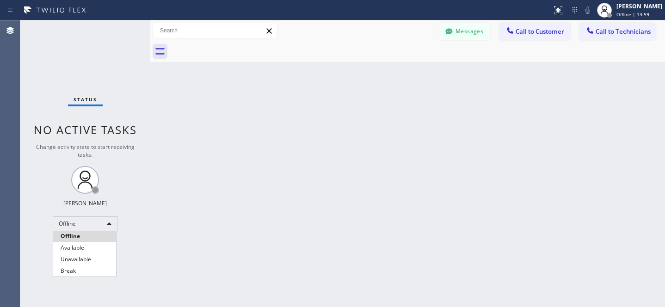
click at [86, 247] on li "Available" at bounding box center [84, 247] width 63 height 11
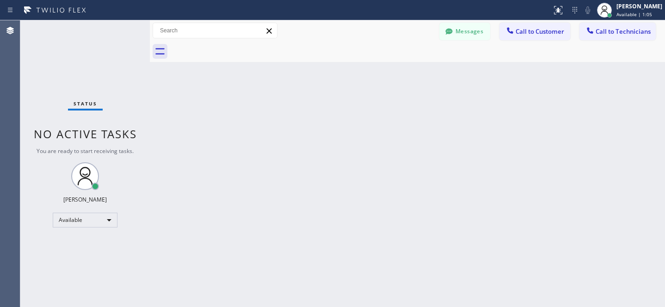
drag, startPoint x: 81, startPoint y: 229, endPoint x: 84, endPoint y: 222, distance: 7.3
click at [81, 229] on div "Status No active tasks You are ready to start receiving tasks. [PERSON_NAME] Av…" at bounding box center [84, 163] width 129 height 287
click at [84, 222] on div "Available" at bounding box center [85, 220] width 65 height 15
click at [88, 236] on li "Offline" at bounding box center [84, 232] width 63 height 11
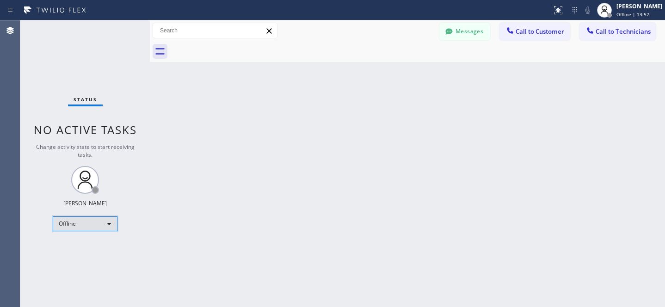
click at [78, 223] on div "Offline" at bounding box center [85, 223] width 65 height 15
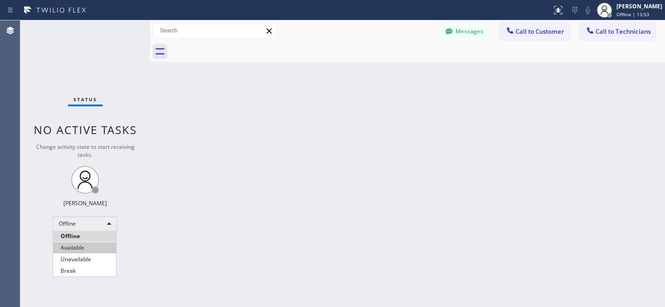
click at [75, 244] on li "Available" at bounding box center [84, 247] width 63 height 11
click at [532, 33] on span "Call to Customer" at bounding box center [540, 31] width 49 height 8
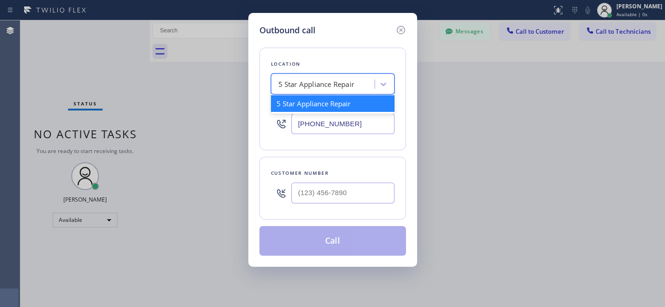
click at [345, 79] on div "5 Star Appliance Repair" at bounding box center [316, 84] width 76 height 11
paste input "Sub Zero Appliance Repair Service"
type input "Sub Zero Appliance Repair Service"
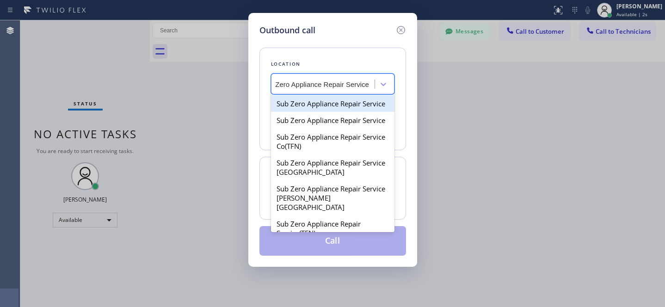
click at [315, 103] on div "Sub Zero Appliance Repair Service" at bounding box center [332, 103] width 123 height 17
type input "[PHONE_NUMBER]"
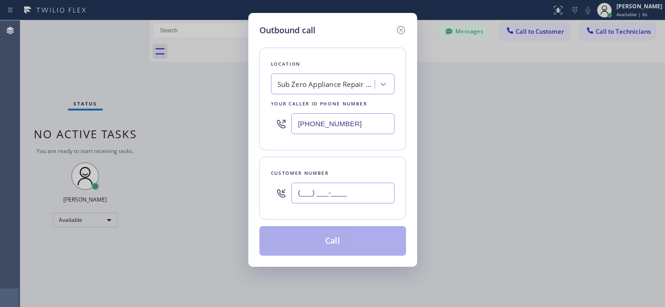
click at [345, 202] on input "(___) ___-____" at bounding box center [342, 193] width 103 height 21
paste input "949) 683-1455"
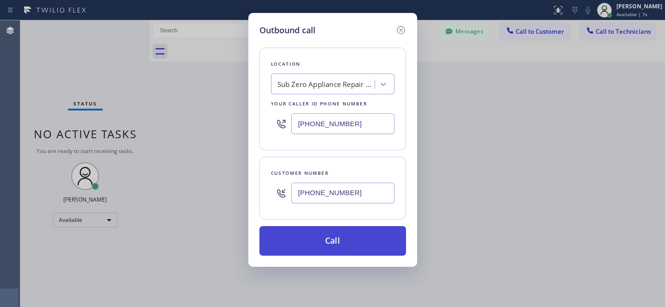
type input "[PHONE_NUMBER]"
click at [366, 239] on button "Call" at bounding box center [332, 241] width 147 height 30
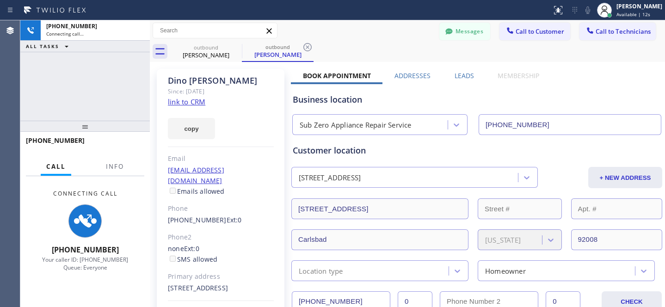
type input "[PHONE_NUMBER]"
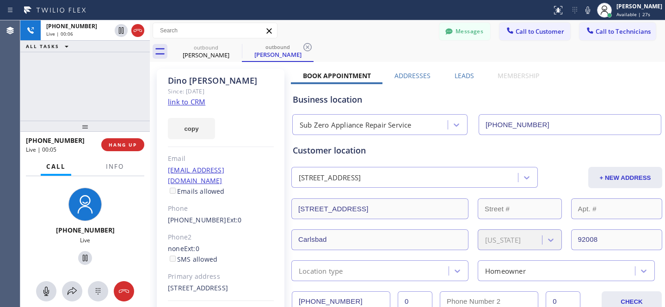
drag, startPoint x: 125, startPoint y: 143, endPoint x: 221, endPoint y: 141, distance: 95.7
click at [125, 143] on span "HANG UP" at bounding box center [123, 144] width 28 height 6
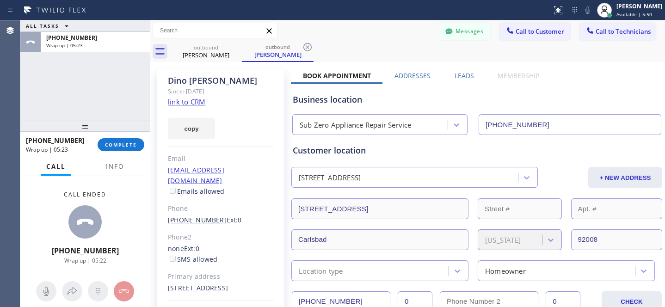
click at [185, 215] on link "[PHONE_NUMBER]" at bounding box center [197, 219] width 59 height 9
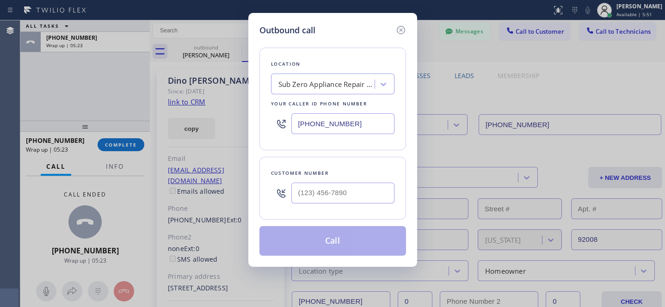
type input "[PHONE_NUMBER]"
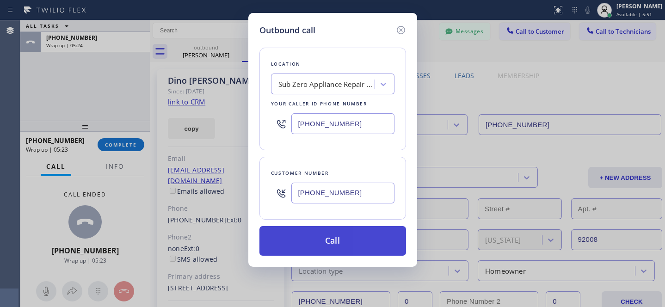
click at [360, 231] on button "Call" at bounding box center [332, 241] width 147 height 30
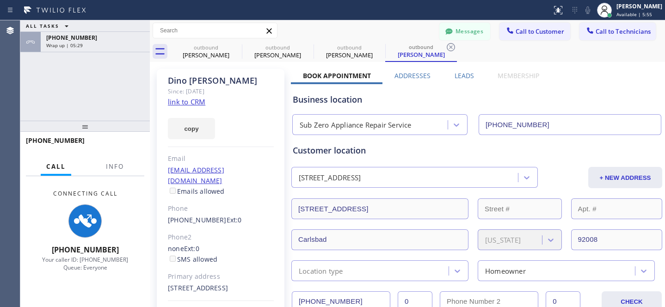
type input "[PHONE_NUMBER]"
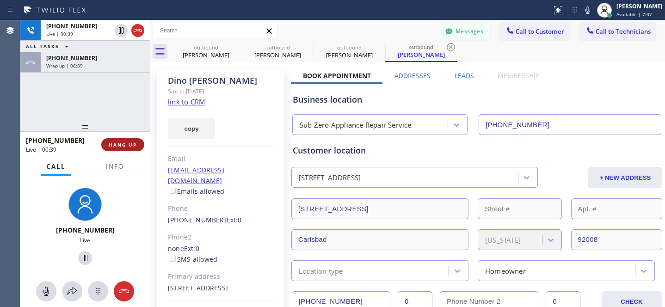
click at [134, 150] on button "HANG UP" at bounding box center [122, 144] width 43 height 13
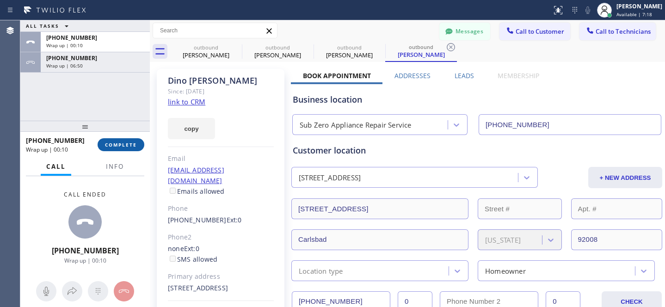
click at [132, 147] on span "COMPLETE" at bounding box center [121, 144] width 32 height 6
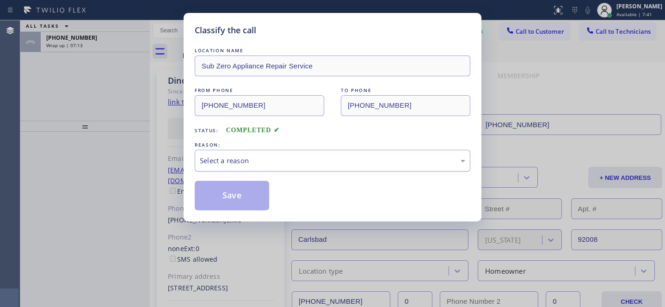
click at [242, 166] on div "Select a reason" at bounding box center [332, 160] width 265 height 11
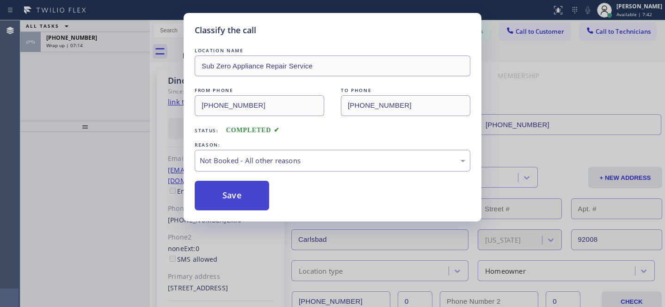
click at [236, 195] on button "Save" at bounding box center [232, 196] width 74 height 30
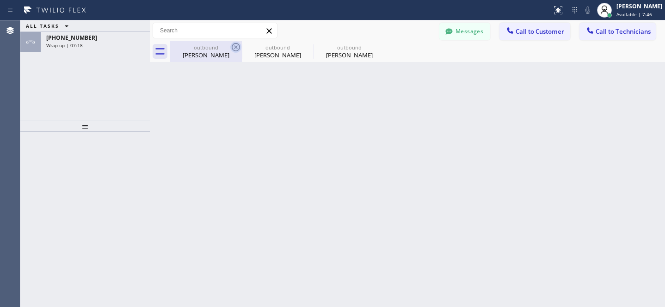
drag, startPoint x: 218, startPoint y: 56, endPoint x: 240, endPoint y: 49, distance: 22.7
click at [219, 56] on div "[PERSON_NAME]" at bounding box center [206, 55] width 70 height 8
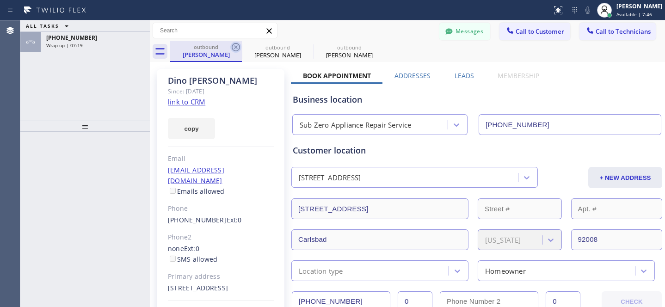
click at [235, 47] on icon at bounding box center [236, 47] width 8 height 8
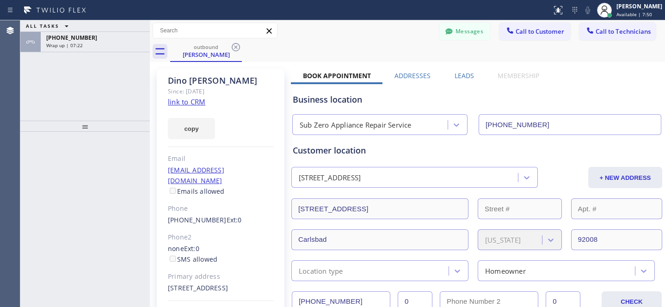
click at [235, 47] on icon at bounding box center [236, 47] width 8 height 8
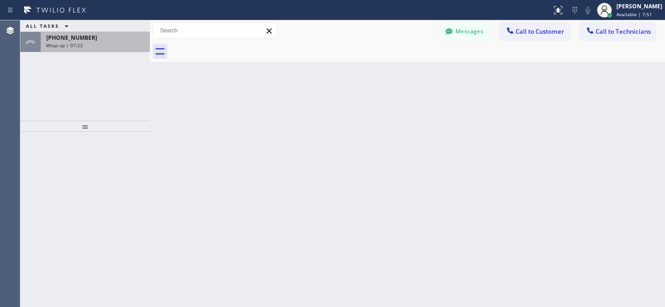
click at [99, 45] on div "Wrap up | 07:23" at bounding box center [95, 45] width 98 height 6
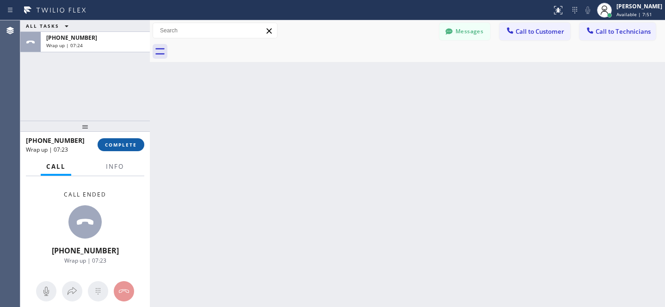
click at [120, 148] on button "COMPLETE" at bounding box center [121, 144] width 47 height 13
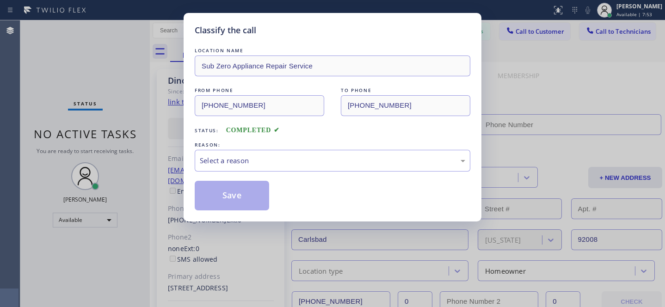
type input "[PHONE_NUMBER]"
click at [244, 173] on div "LOCATION NAME Sub Zero Appliance Repair Service FROM PHONE [PHONE_NUMBER] TO PH…" at bounding box center [333, 128] width 276 height 165
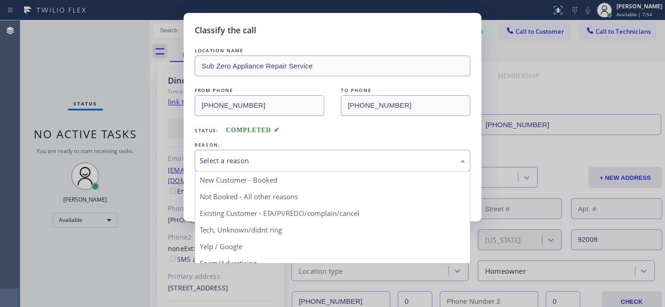
click at [242, 163] on div "Select a reason" at bounding box center [332, 160] width 265 height 11
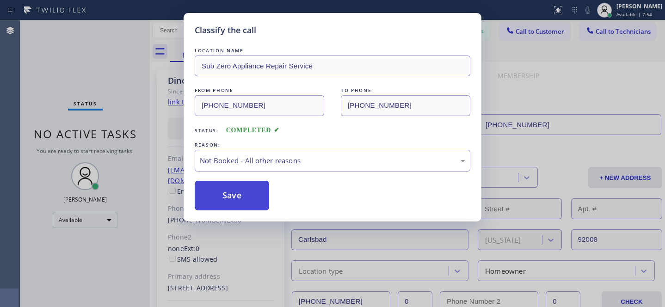
click at [252, 201] on button "Save" at bounding box center [232, 196] width 74 height 30
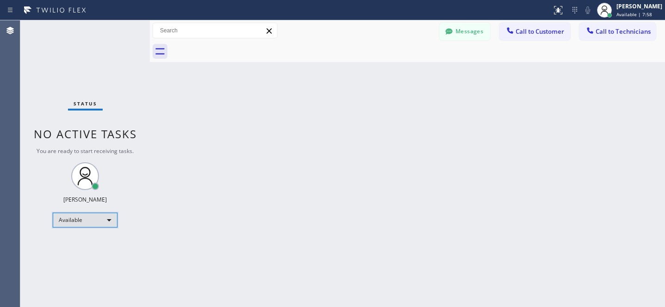
click at [90, 215] on div "Available" at bounding box center [85, 220] width 65 height 15
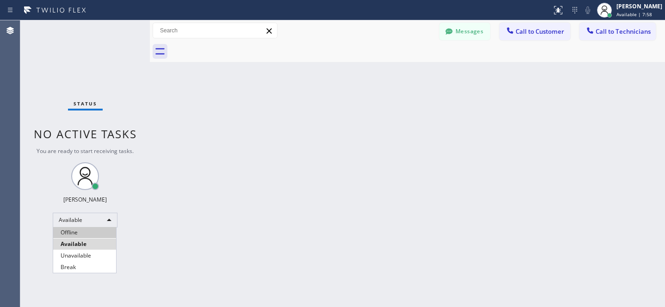
click at [73, 229] on li "Offline" at bounding box center [84, 232] width 63 height 11
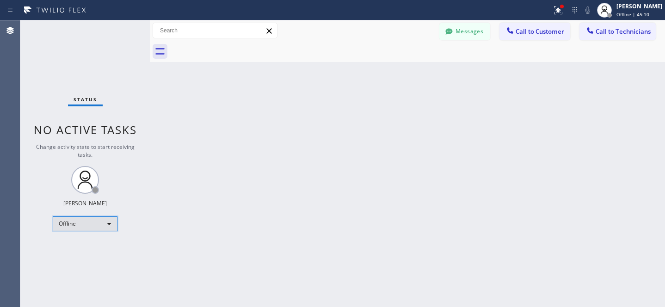
click at [75, 221] on div "Offline" at bounding box center [85, 223] width 65 height 15
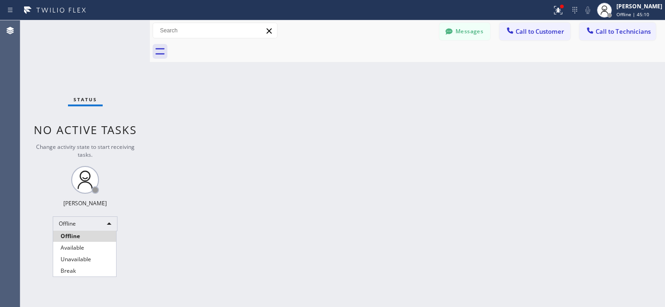
drag, startPoint x: 85, startPoint y: 247, endPoint x: 100, endPoint y: 241, distance: 16.4
click at [85, 246] on li "Available" at bounding box center [84, 247] width 63 height 11
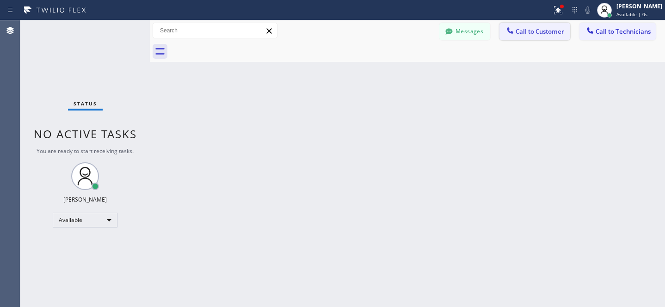
click at [548, 28] on span "Call to Customer" at bounding box center [540, 31] width 49 height 8
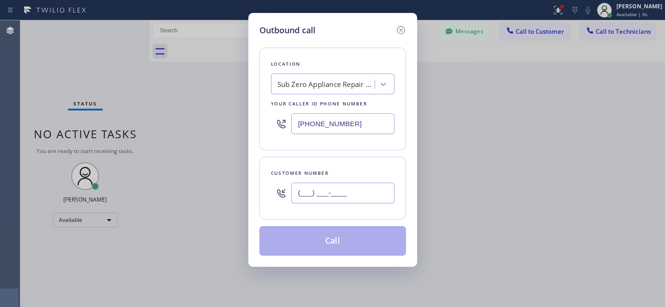
click at [349, 197] on input "(___) ___-____" at bounding box center [342, 193] width 103 height 21
paste input "301) 437-6258"
type input "[PHONE_NUMBER]"
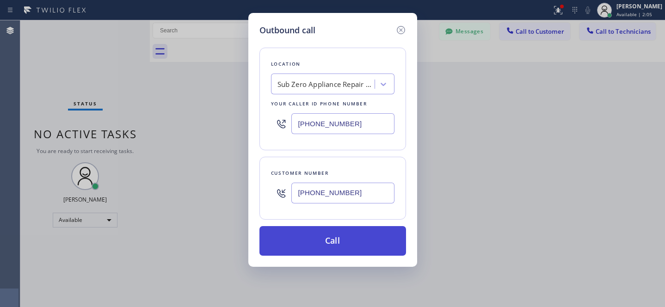
click at [332, 240] on button "Call" at bounding box center [332, 241] width 147 height 30
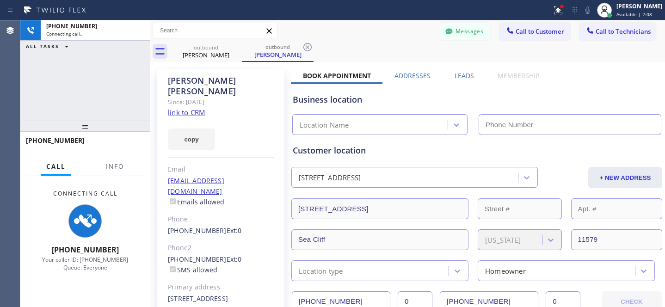
scroll to position [94, 0]
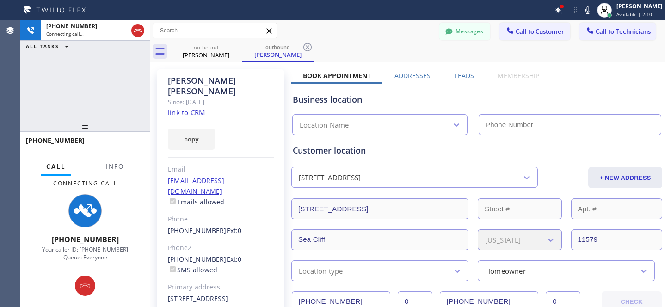
type input "[PHONE_NUMBER]"
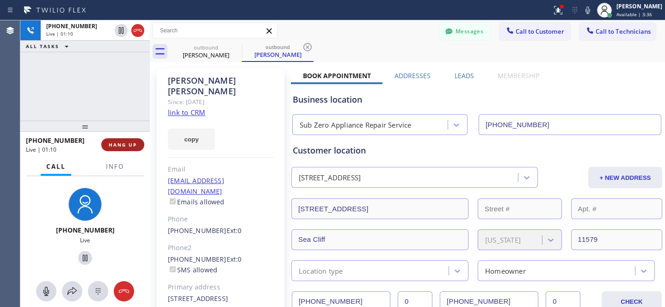
click at [122, 144] on span "HANG UP" at bounding box center [123, 144] width 28 height 6
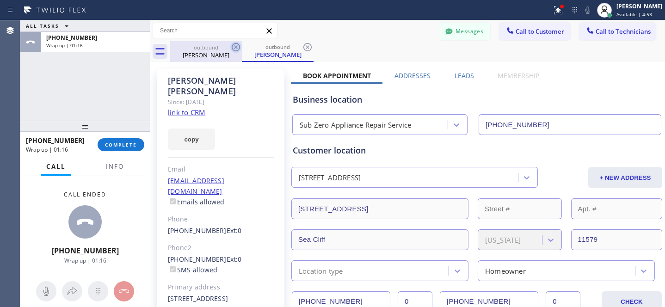
click at [233, 46] on icon at bounding box center [235, 47] width 11 height 11
click at [239, 48] on icon at bounding box center [235, 47] width 11 height 11
click at [242, 48] on div "outbound [PERSON_NAME]" at bounding box center [278, 51] width 72 height 21
click at [237, 48] on icon at bounding box center [236, 47] width 8 height 8
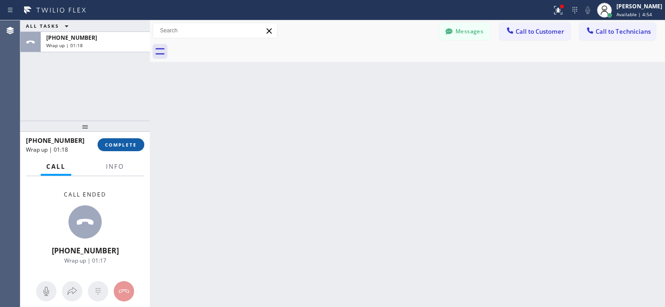
click at [128, 146] on span "COMPLETE" at bounding box center [121, 144] width 32 height 6
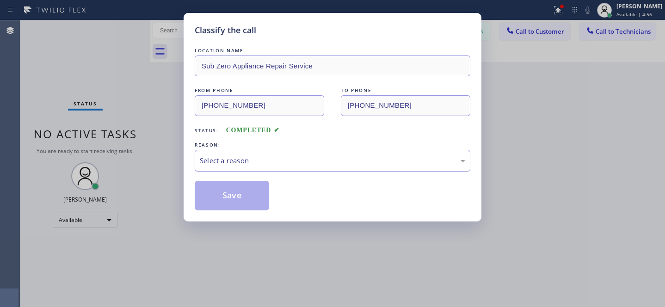
click at [293, 161] on div "Select a reason" at bounding box center [332, 160] width 265 height 11
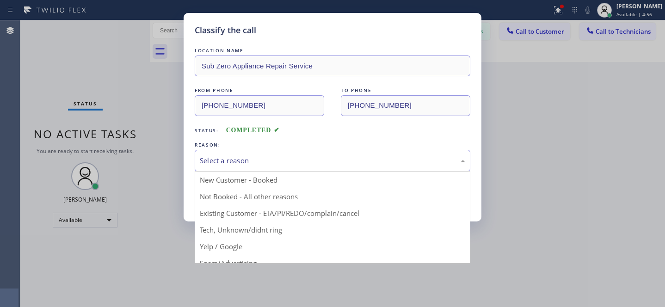
drag, startPoint x: 272, startPoint y: 212, endPoint x: 259, endPoint y: 205, distance: 15.1
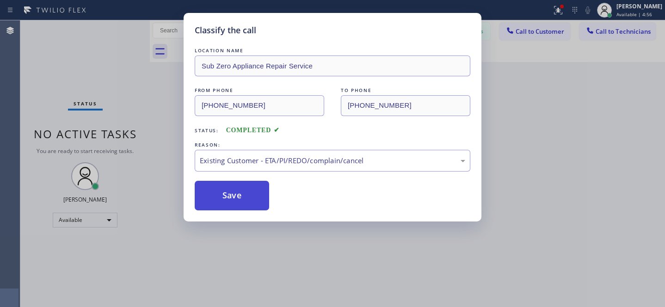
click at [259, 205] on button "Save" at bounding box center [232, 196] width 74 height 30
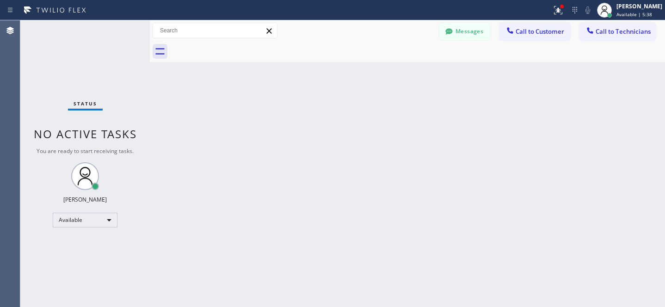
click at [526, 42] on div at bounding box center [417, 51] width 495 height 21
click at [532, 31] on span "Call to Customer" at bounding box center [540, 31] width 49 height 8
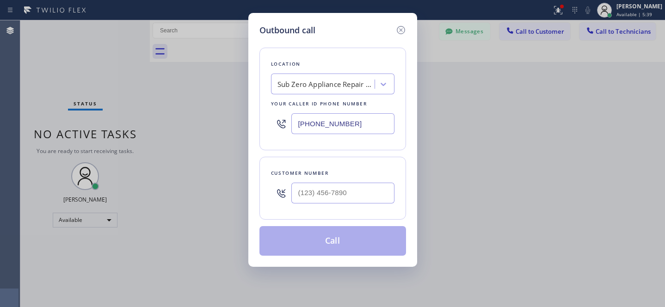
click at [334, 91] on div "Sub Zero Appliance Repair Service" at bounding box center [324, 84] width 101 height 16
paste input "American Service Alliance [GEOGRAPHIC_DATA]"
type input "American Service Alliance [GEOGRAPHIC_DATA]"
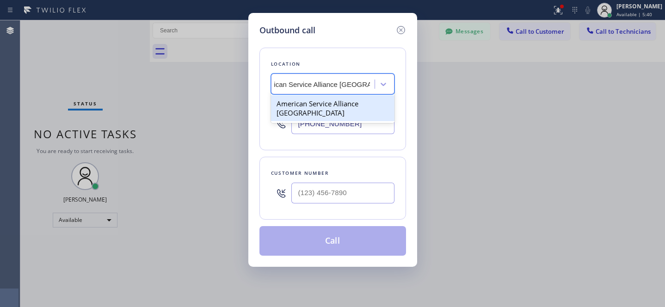
click at [310, 107] on div "American Service Alliance [GEOGRAPHIC_DATA]" at bounding box center [332, 108] width 123 height 26
type input "[PHONE_NUMBER]"
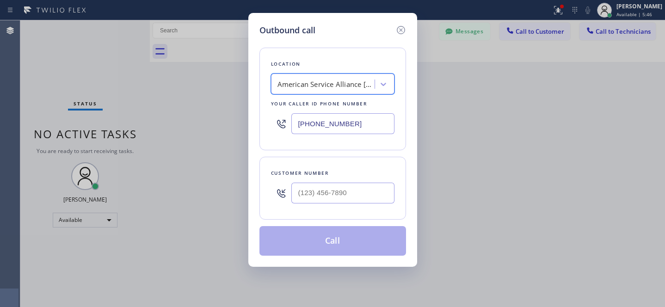
click at [357, 205] on div at bounding box center [342, 193] width 103 height 30
click at [359, 202] on input "(___) ___-____" at bounding box center [342, 193] width 103 height 21
paste input "323) 347-9652"
type input "[PHONE_NUMBER]"
click at [357, 243] on button "Call" at bounding box center [332, 241] width 147 height 30
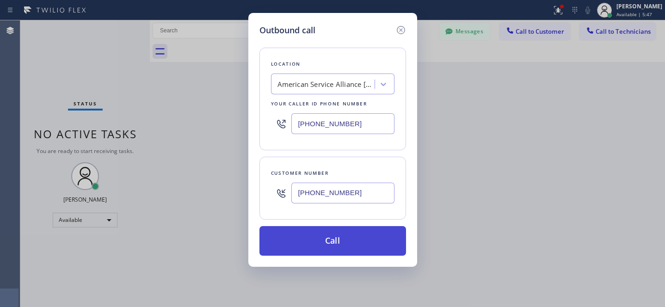
click at [357, 243] on button "Call" at bounding box center [332, 241] width 147 height 30
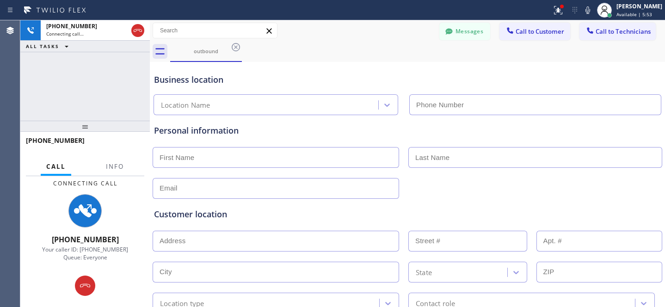
type input "[PHONE_NUMBER]"
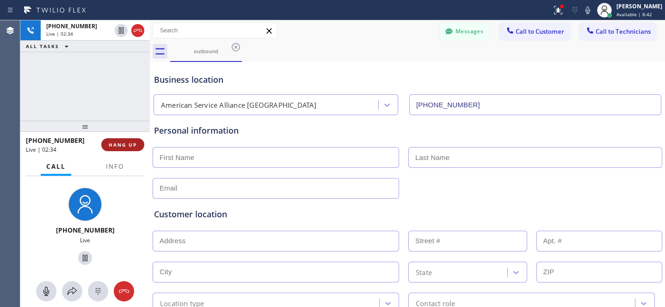
click at [131, 145] on span "HANG UP" at bounding box center [123, 144] width 28 height 6
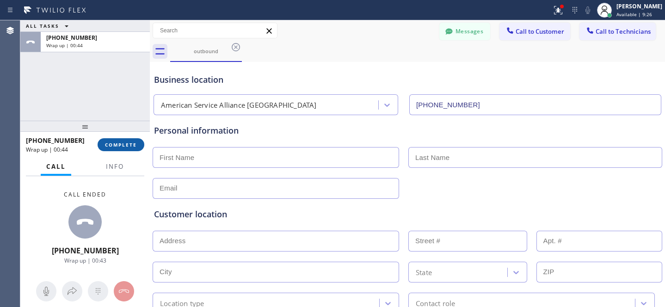
click at [131, 148] on span "COMPLETE" at bounding box center [121, 144] width 32 height 6
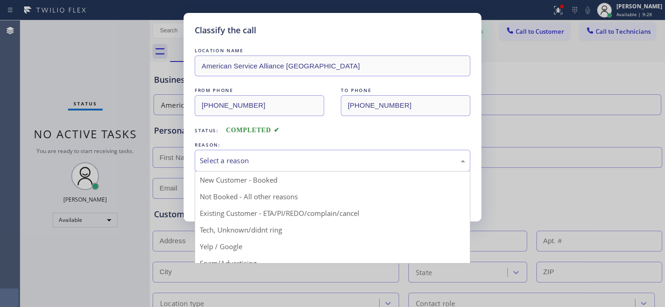
click at [272, 166] on div "Select a reason" at bounding box center [332, 160] width 265 height 11
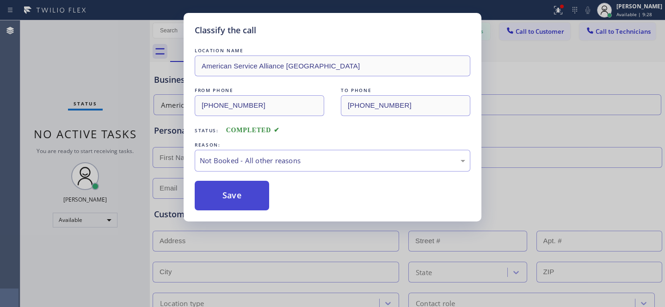
click at [247, 202] on button "Save" at bounding box center [232, 196] width 74 height 30
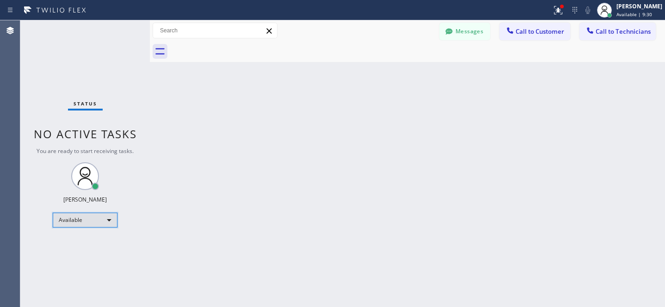
click at [78, 219] on div "Available" at bounding box center [85, 220] width 65 height 15
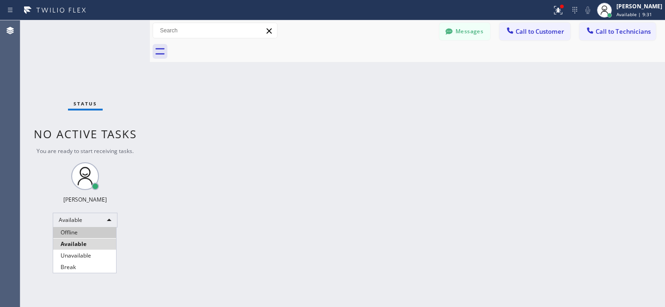
click at [80, 227] on li "Offline" at bounding box center [84, 232] width 63 height 11
click at [80, 228] on div "Status No active tasks You are ready to start receiving tasks. [PERSON_NAME] Av…" at bounding box center [84, 163] width 129 height 287
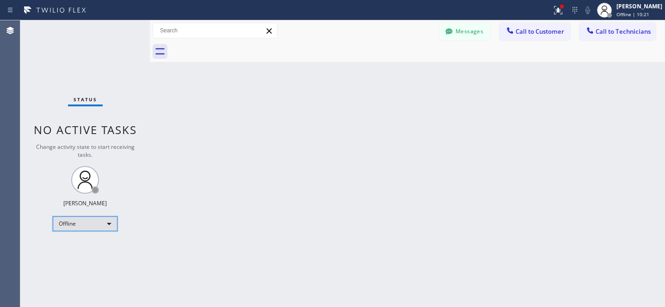
click at [79, 221] on div "Offline" at bounding box center [85, 223] width 65 height 15
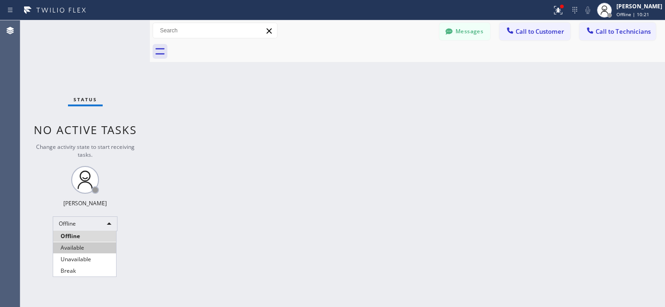
click at [74, 243] on li "Available" at bounding box center [84, 247] width 63 height 11
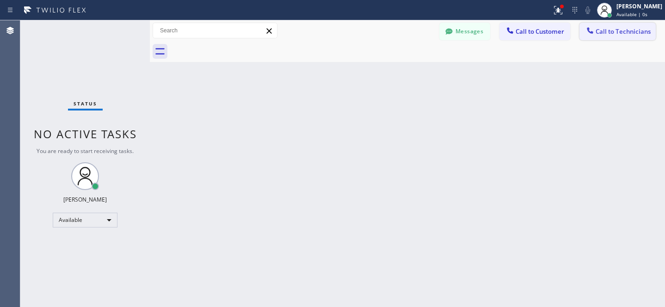
click at [605, 23] on button "Call to Technicians" at bounding box center [617, 32] width 76 height 18
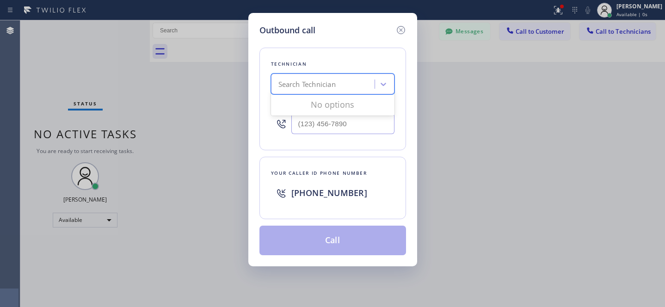
click at [315, 87] on div "Search Technician" at bounding box center [306, 84] width 57 height 11
type input "[PERSON_NAME]"
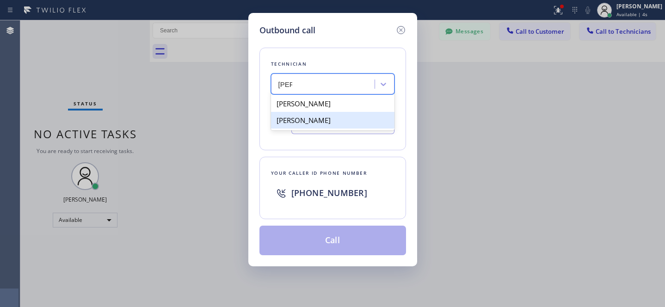
click at [301, 121] on div "[PERSON_NAME]" at bounding box center [332, 120] width 123 height 17
type input "[PHONE_NUMBER]"
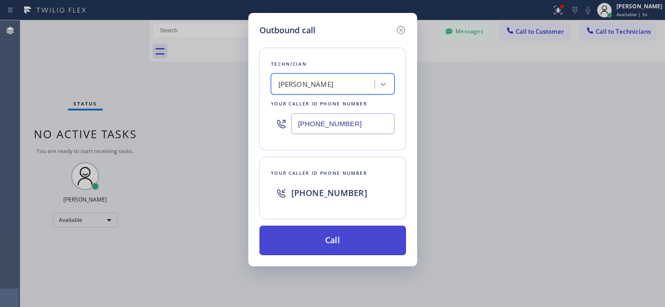
click at [334, 239] on button "Call" at bounding box center [332, 241] width 147 height 30
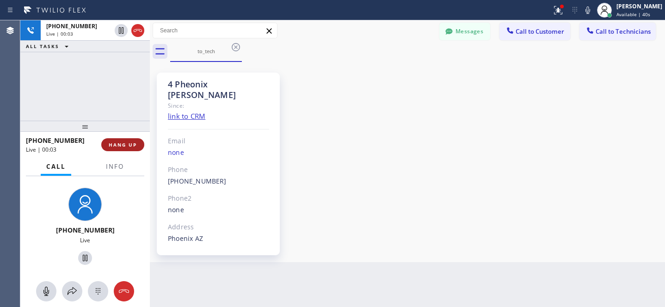
click at [134, 142] on span "HANG UP" at bounding box center [123, 144] width 28 height 6
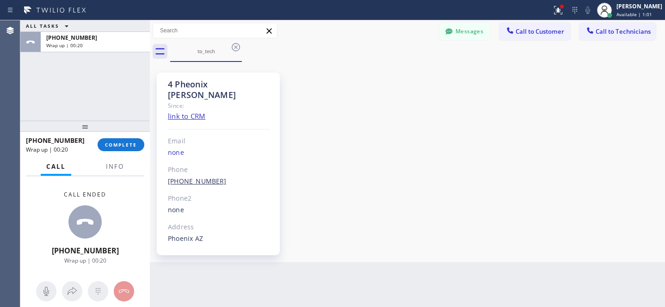
click at [192, 177] on link "[PHONE_NUMBER]" at bounding box center [197, 181] width 59 height 9
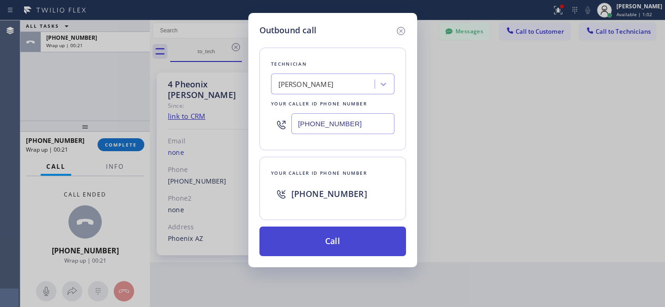
click at [351, 234] on button "Call" at bounding box center [332, 242] width 147 height 30
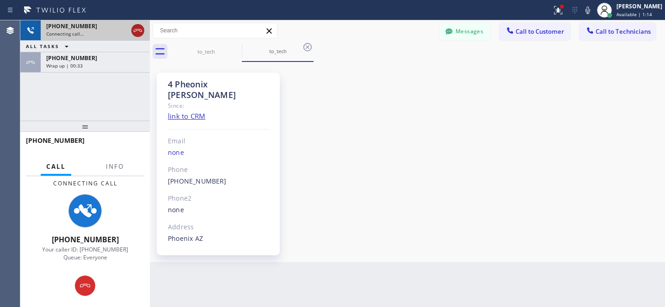
click at [142, 25] on icon at bounding box center [137, 30] width 11 height 11
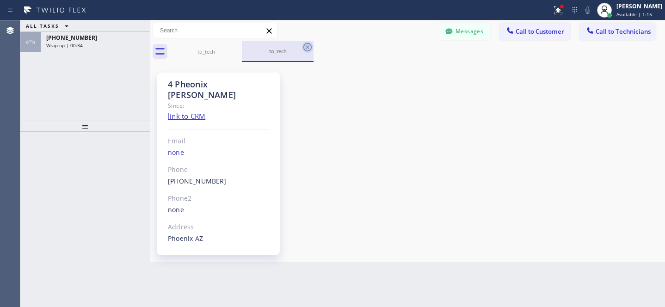
click at [311, 45] on icon at bounding box center [307, 47] width 8 height 8
drag, startPoint x: 187, startPoint y: 172, endPoint x: 249, endPoint y: 171, distance: 61.5
click at [187, 177] on link "[PHONE_NUMBER]" at bounding box center [197, 181] width 59 height 9
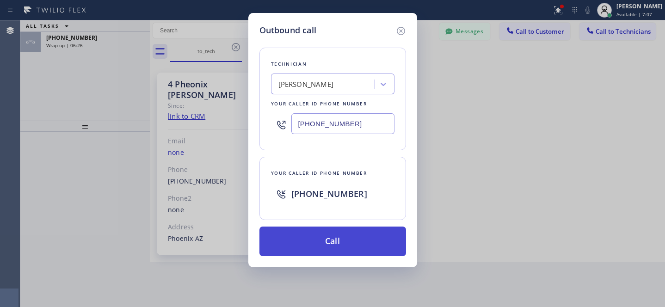
click at [371, 243] on button "Call" at bounding box center [332, 242] width 147 height 30
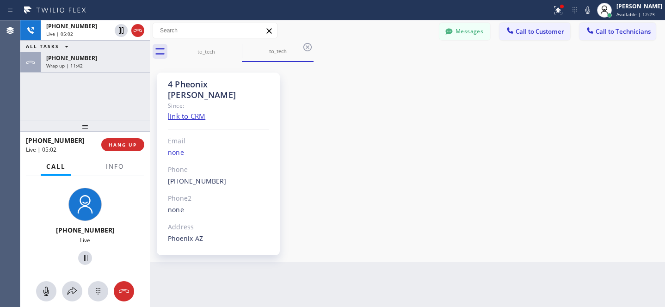
click at [353, 114] on div "4 Pheonix [PERSON_NAME] Since: link to CRM Email none Phone [PHONE_NUMBER] Outb…" at bounding box center [407, 162] width 510 height 196
click at [129, 145] on span "HANG UP" at bounding box center [123, 144] width 28 height 6
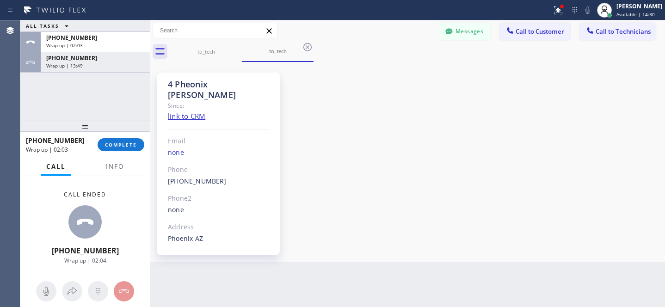
click at [308, 47] on icon at bounding box center [307, 47] width 11 height 11
click at [237, 48] on icon at bounding box center [235, 47] width 11 height 11
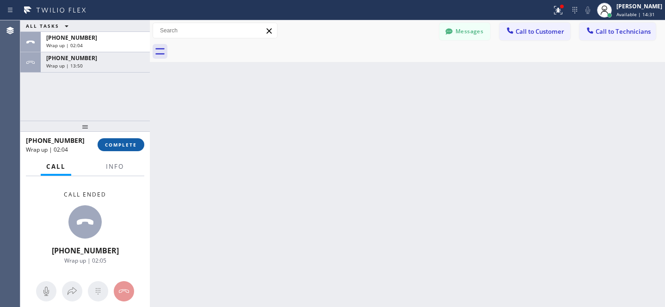
click at [126, 142] on span "COMPLETE" at bounding box center [121, 144] width 32 height 6
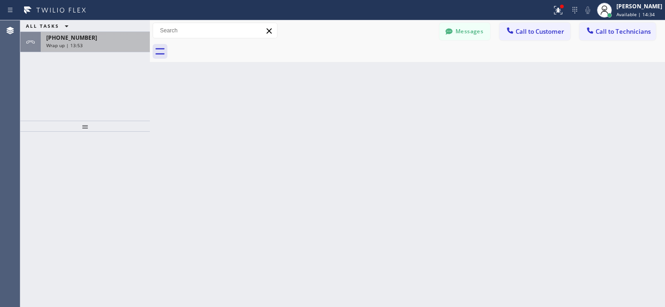
click at [104, 39] on div "[PHONE_NUMBER]" at bounding box center [95, 38] width 98 height 8
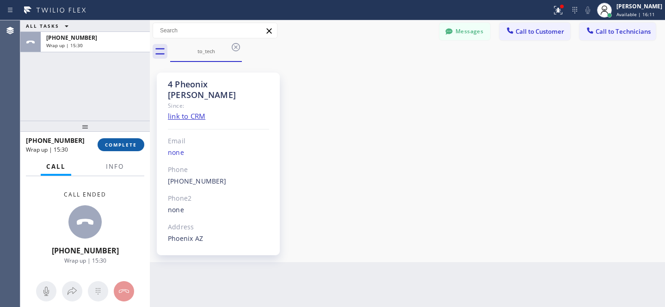
click at [122, 143] on span "COMPLETE" at bounding box center [121, 144] width 32 height 6
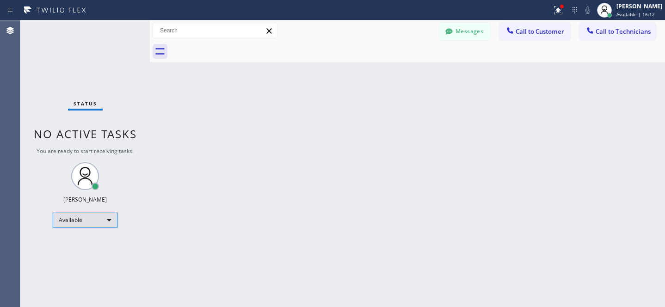
click at [87, 222] on div "Available" at bounding box center [85, 220] width 65 height 15
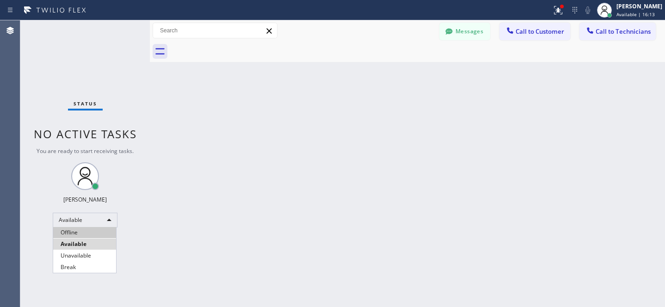
click at [80, 231] on li "Offline" at bounding box center [84, 232] width 63 height 11
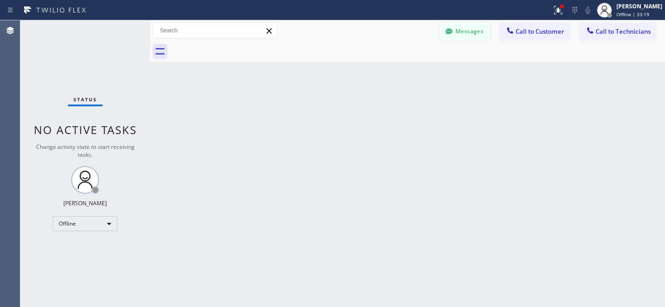
click at [343, 141] on div "Back to Dashboard Change Sender ID Customers Technicians GC [PERSON_NAME] [DATE…" at bounding box center [407, 163] width 515 height 287
